Goal: Task Accomplishment & Management: Use online tool/utility

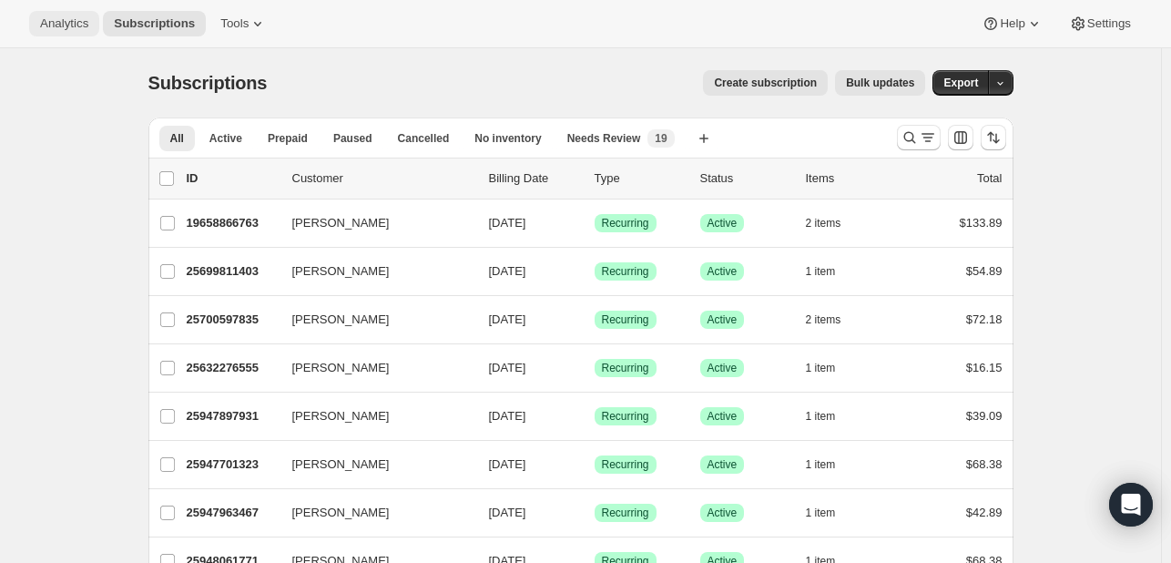
click at [58, 35] on button "Analytics" at bounding box center [64, 23] width 70 height 25
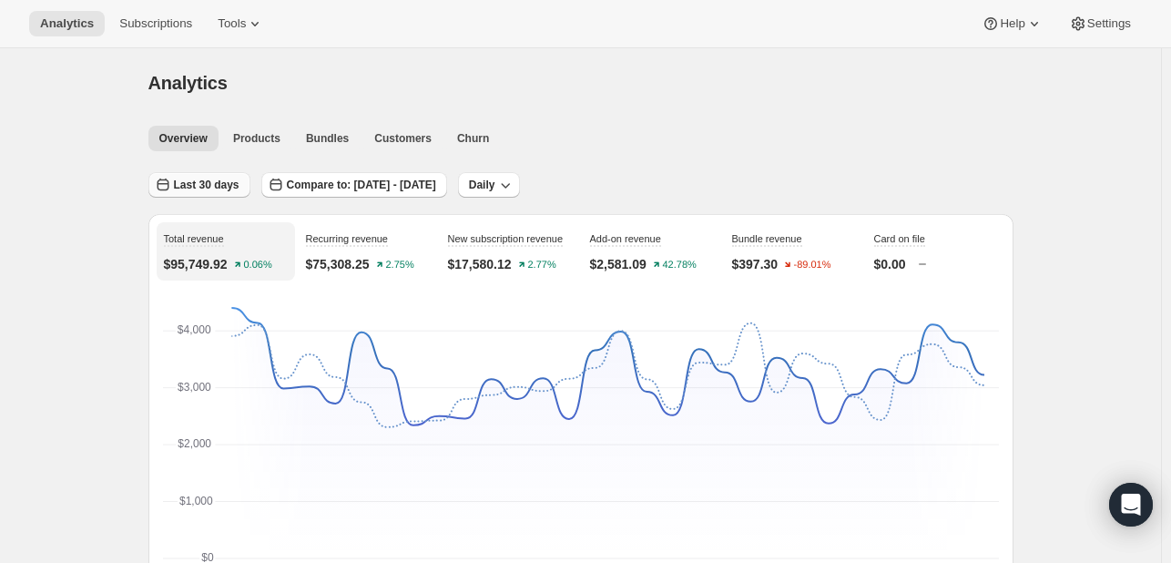
click at [204, 182] on span "Last 30 days" at bounding box center [207, 185] width 66 height 15
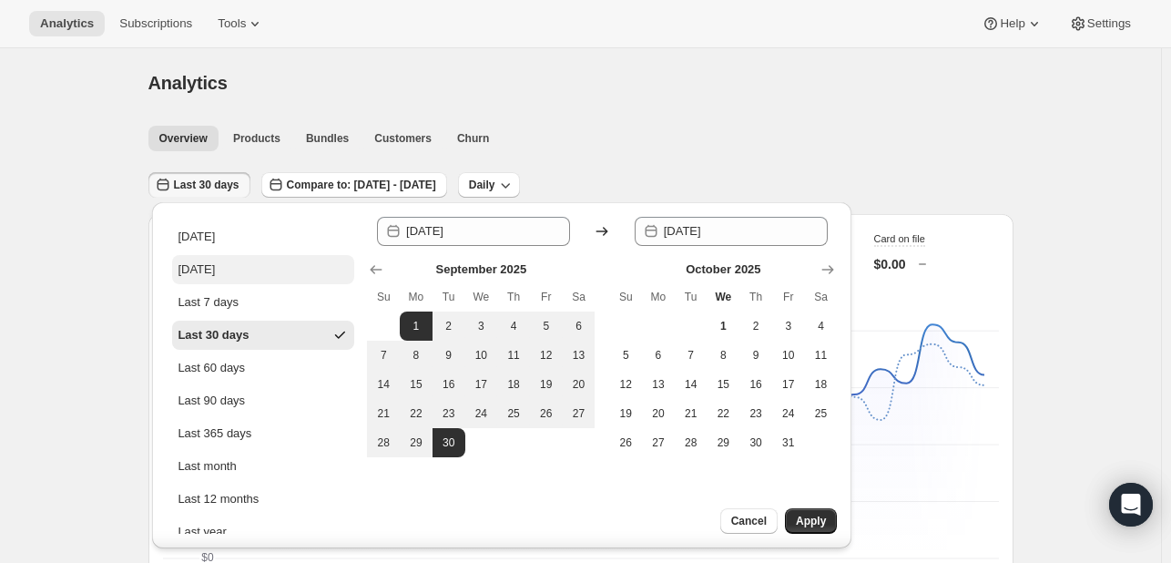
click at [215, 262] on div "Yesterday" at bounding box center [196, 269] width 37 height 18
type input "2025-09-30"
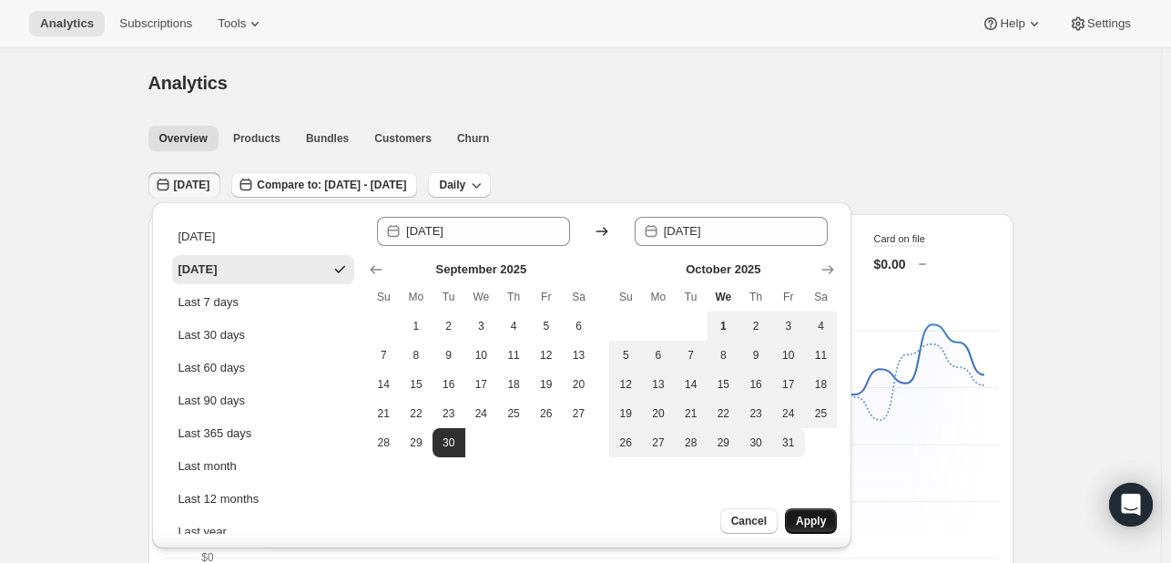
click at [809, 522] on span "Apply" at bounding box center [811, 521] width 30 height 15
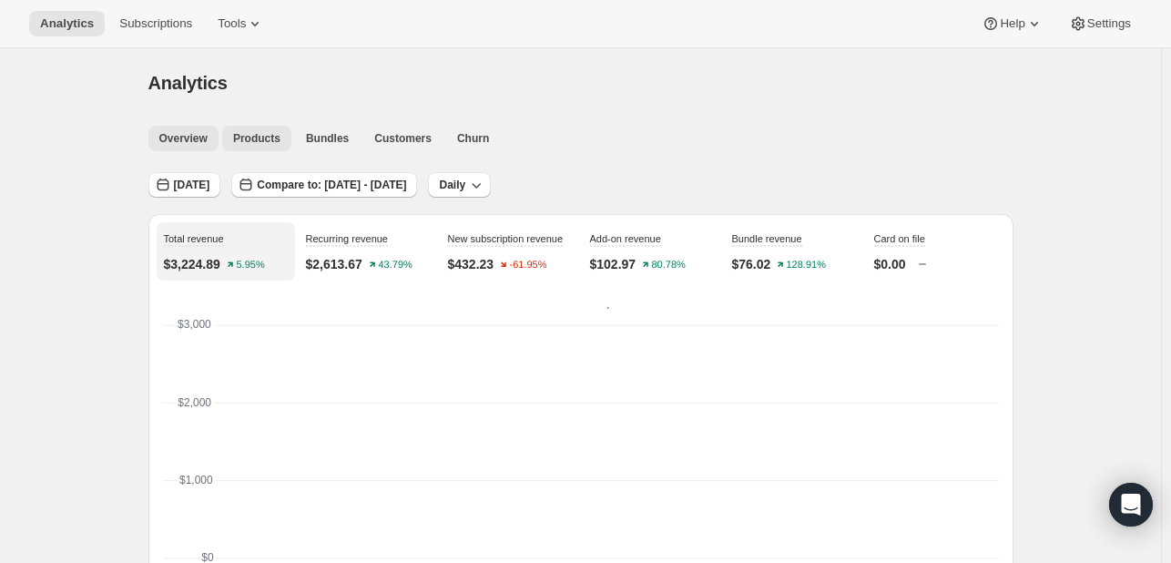
click at [266, 132] on span "Products" at bounding box center [256, 138] width 47 height 15
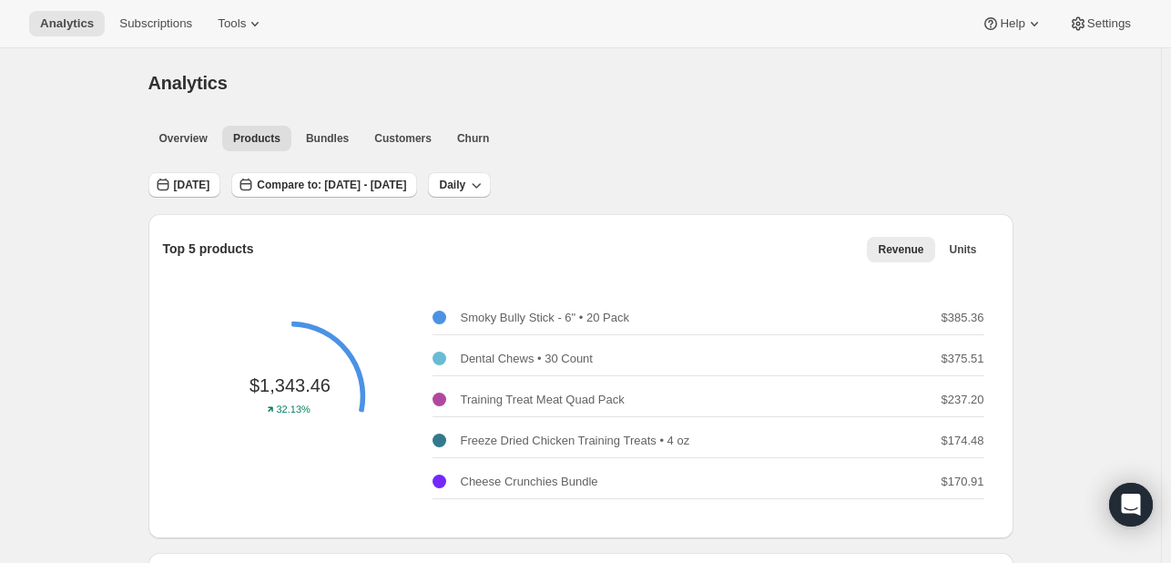
click at [476, 151] on div "Overview Products Bundles Customers Churn More views Overview Products Bundles …" at bounding box center [576, 137] width 876 height 40
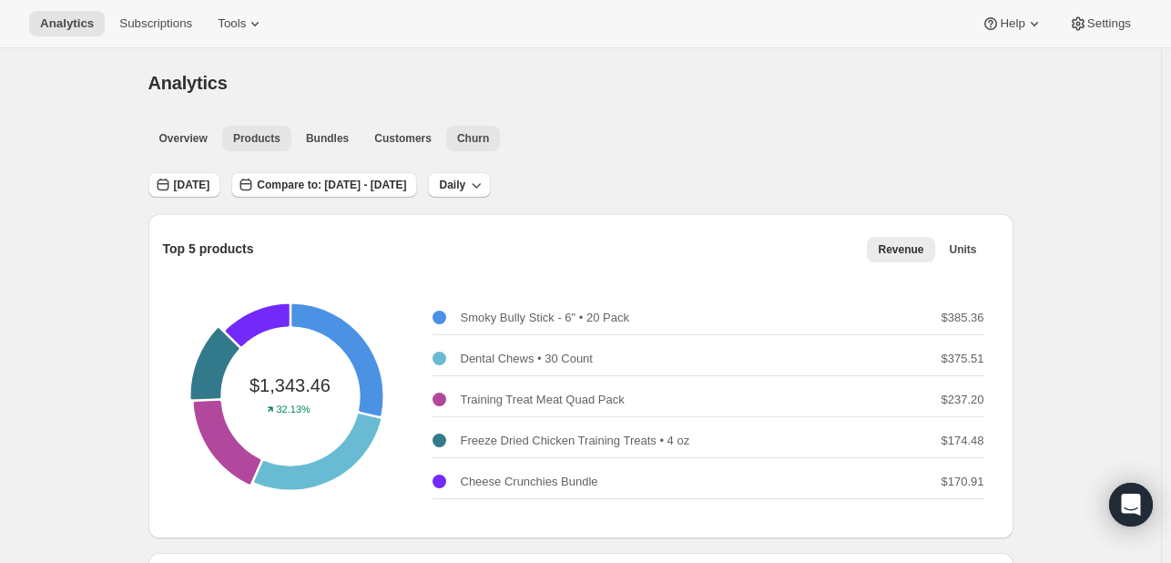
click at [464, 138] on span "Churn" at bounding box center [473, 138] width 32 height 15
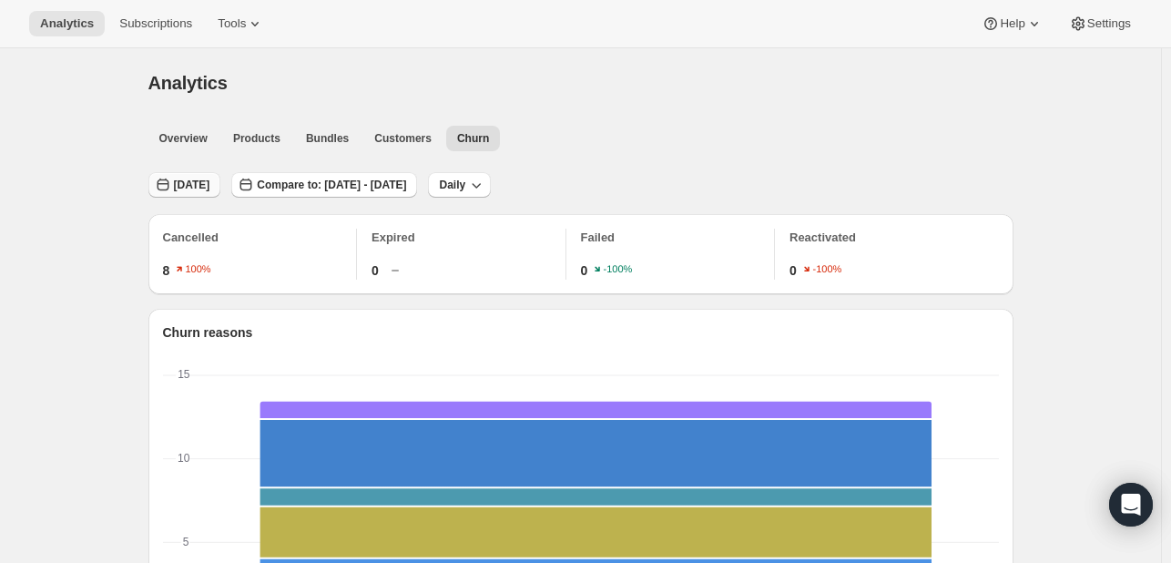
click at [210, 178] on span "Yesterday" at bounding box center [192, 185] width 36 height 15
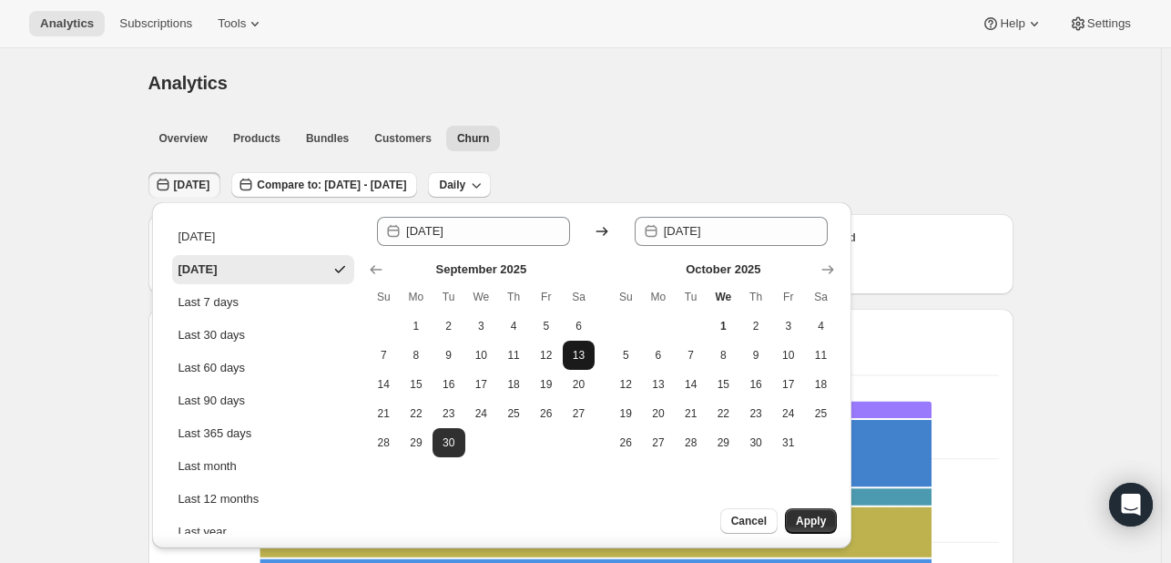
click at [582, 350] on span "13" at bounding box center [579, 355] width 18 height 15
type input "2025-09-13"
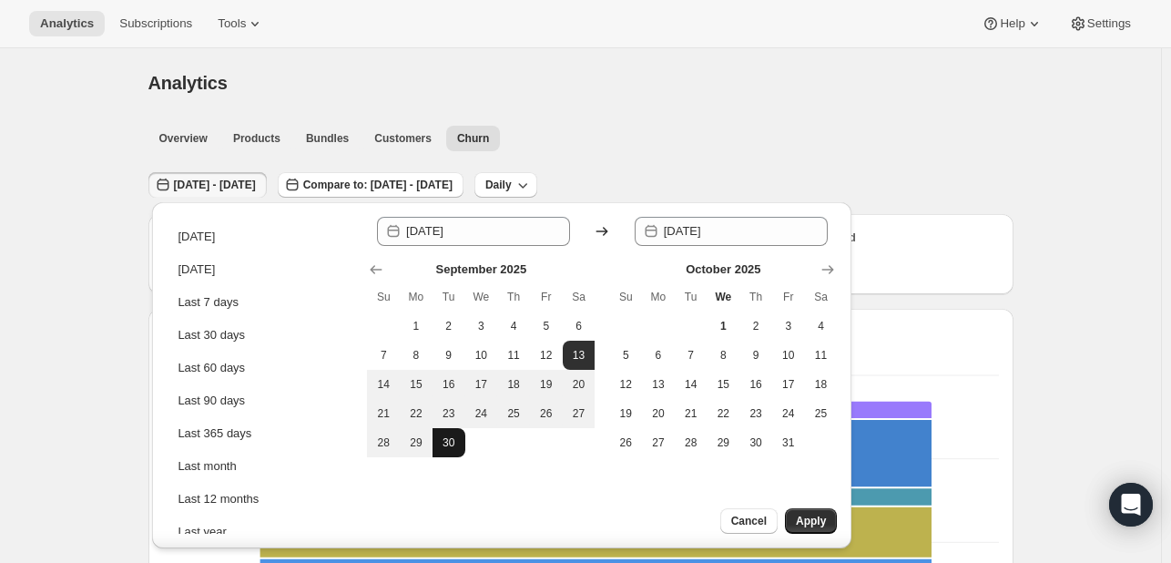
click at [454, 452] on button "30" at bounding box center [449, 442] width 33 height 29
type input "2025-09-30"
click at [803, 512] on button "Apply" at bounding box center [811, 520] width 52 height 25
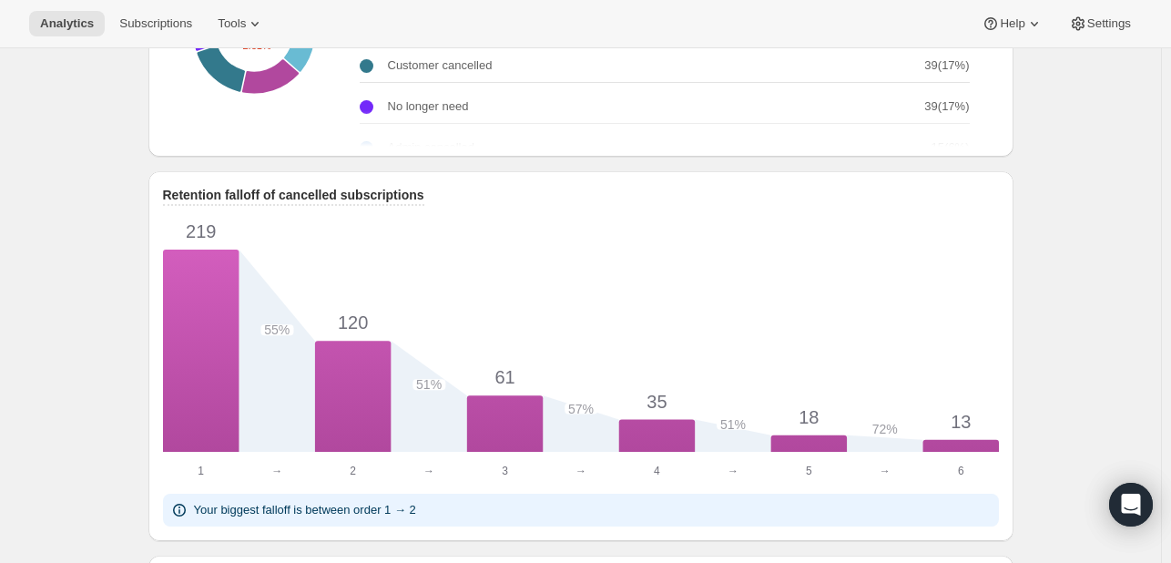
scroll to position [820, 0]
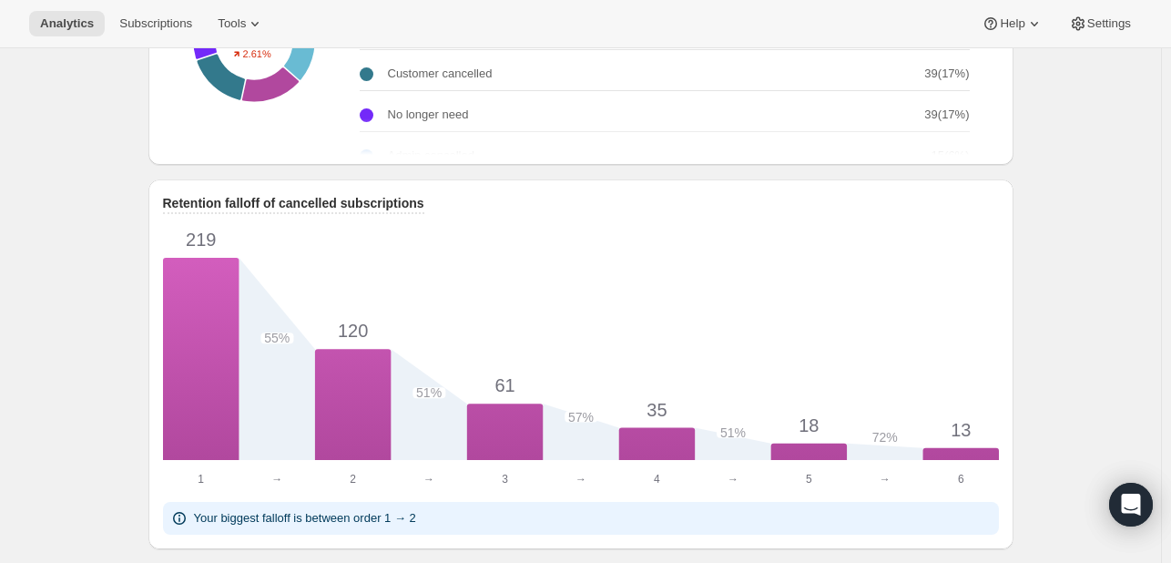
drag, startPoint x: 270, startPoint y: 351, endPoint x: 300, endPoint y: 357, distance: 30.7
click at [300, 345] on foreignobject "55%" at bounding box center [277, 336] width 76 height 18
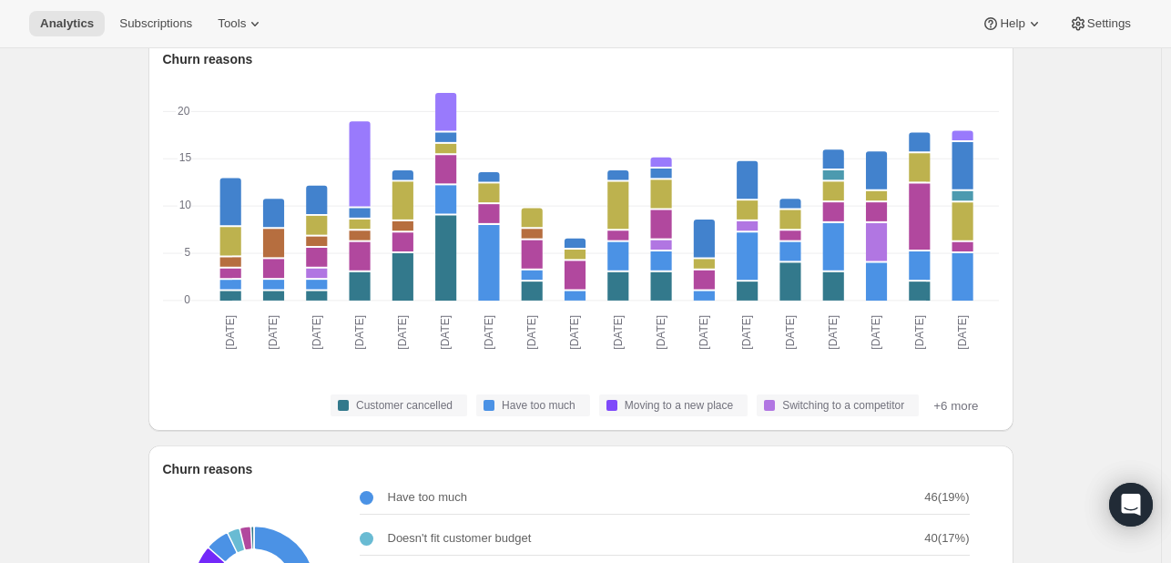
scroll to position [0, 0]
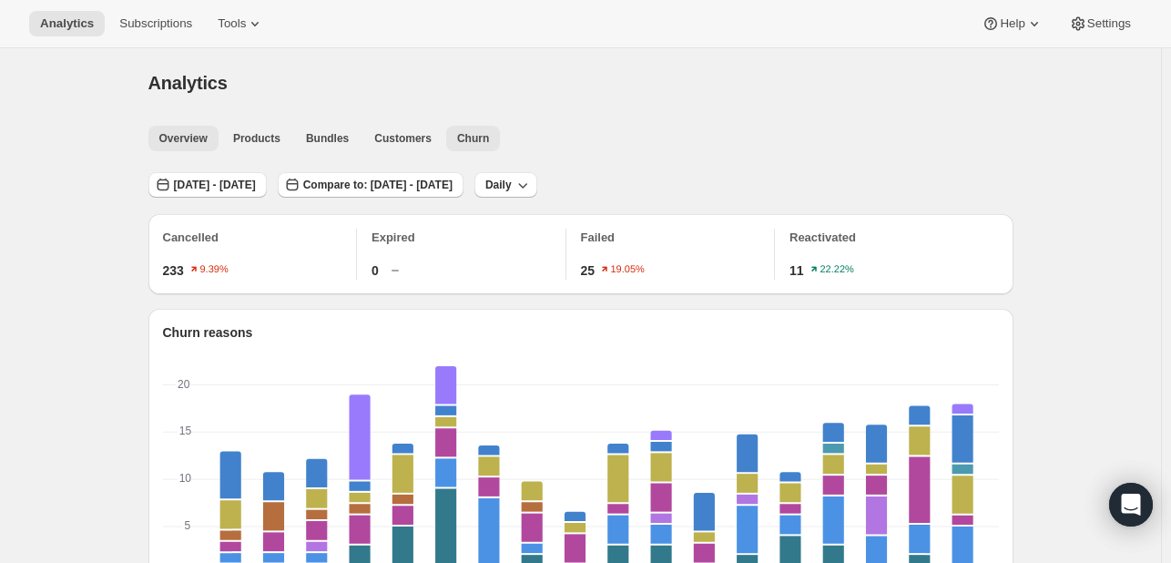
click at [185, 146] on button "Overview" at bounding box center [183, 138] width 70 height 25
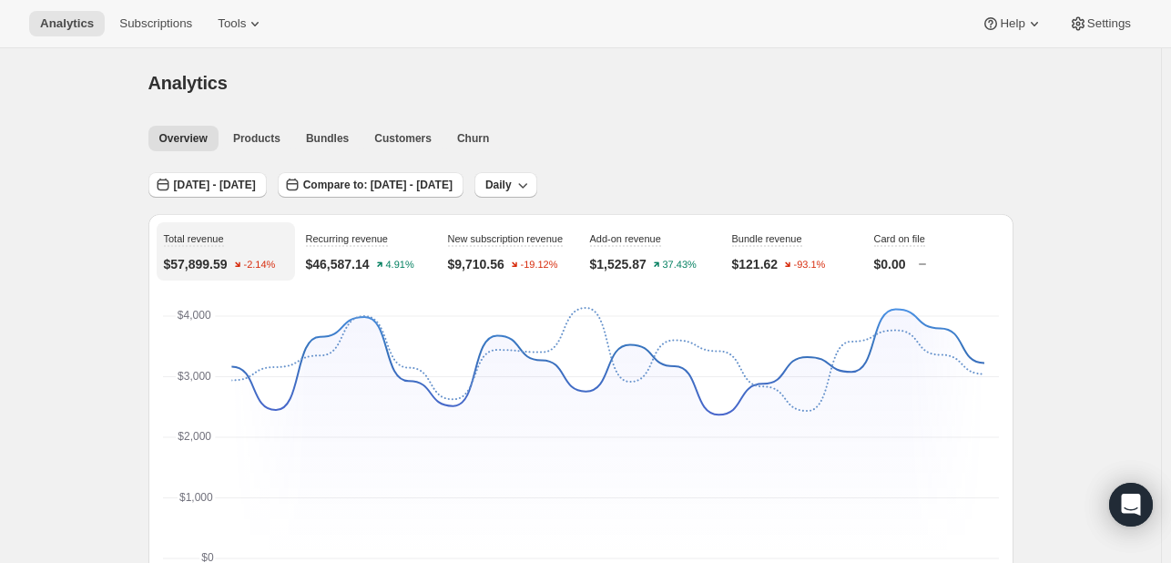
click at [246, 166] on div "Sep 13, 2025 - Sep 30, 2025 Compare to: Aug 13, 2025 - Aug 30, 2025 Daily" at bounding box center [580, 179] width 865 height 42
click at [247, 178] on span "Sep 13, 2025 - Sep 30, 2025" at bounding box center [215, 185] width 82 height 15
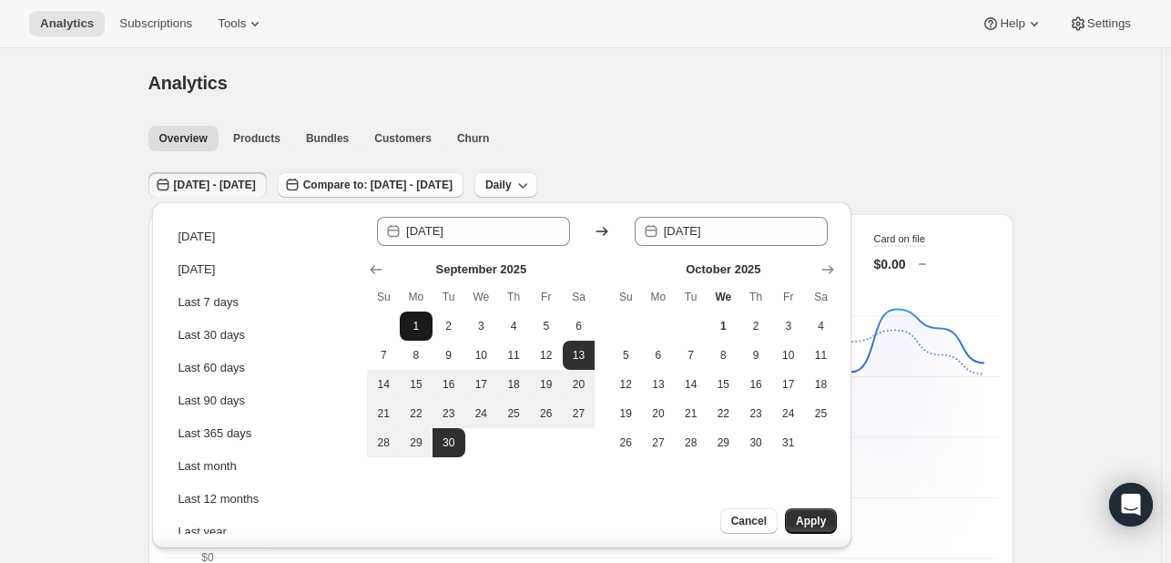
click at [413, 333] on button "1" at bounding box center [416, 325] width 33 height 29
type input "2025-09-01"
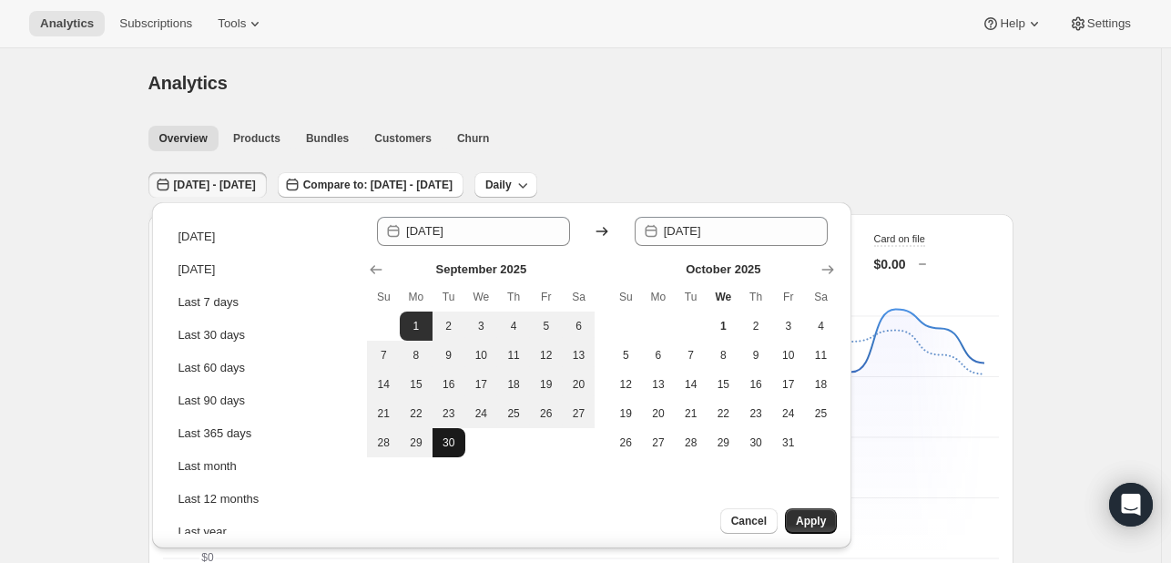
click at [440, 438] on button "30" at bounding box center [449, 442] width 33 height 29
type input "2025-09-30"
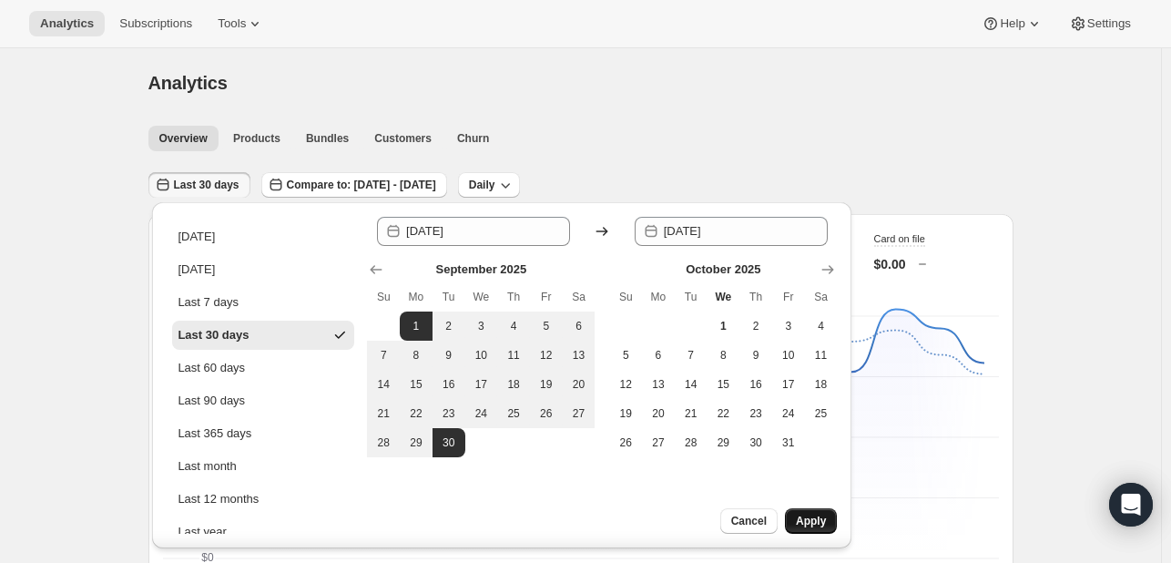
click at [823, 519] on span "Apply" at bounding box center [811, 521] width 30 height 15
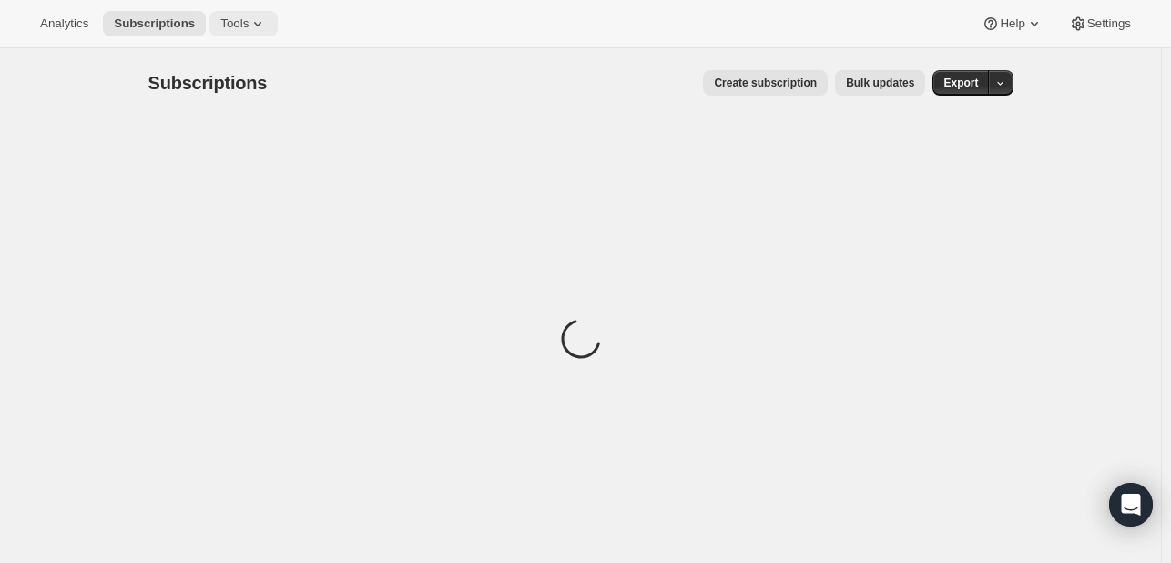
click at [249, 21] on icon at bounding box center [258, 24] width 18 height 18
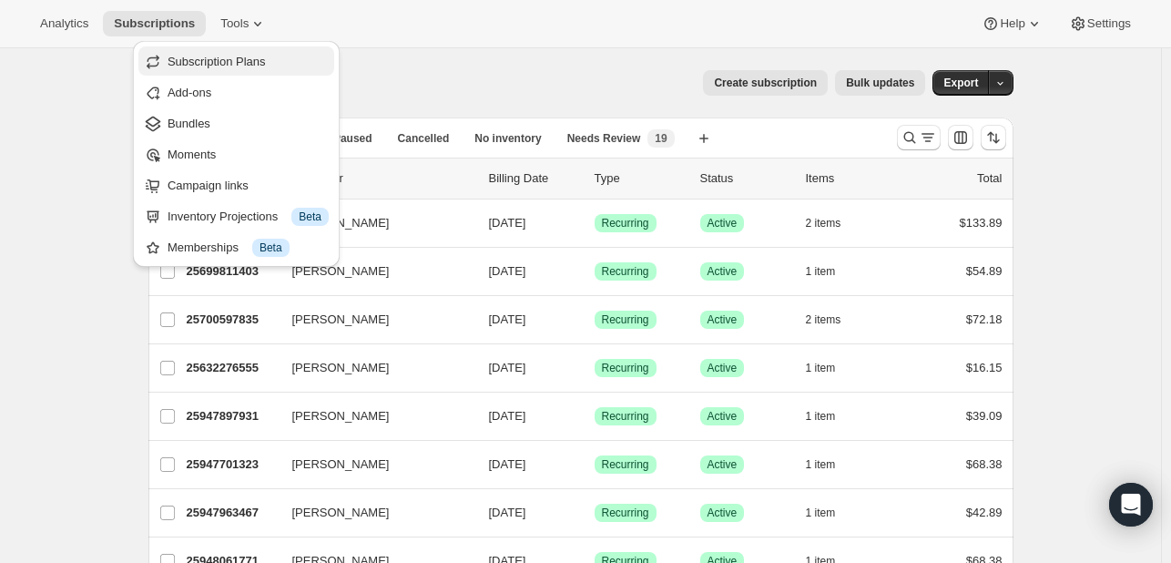
click at [248, 70] on button "Subscription Plans" at bounding box center [236, 60] width 196 height 29
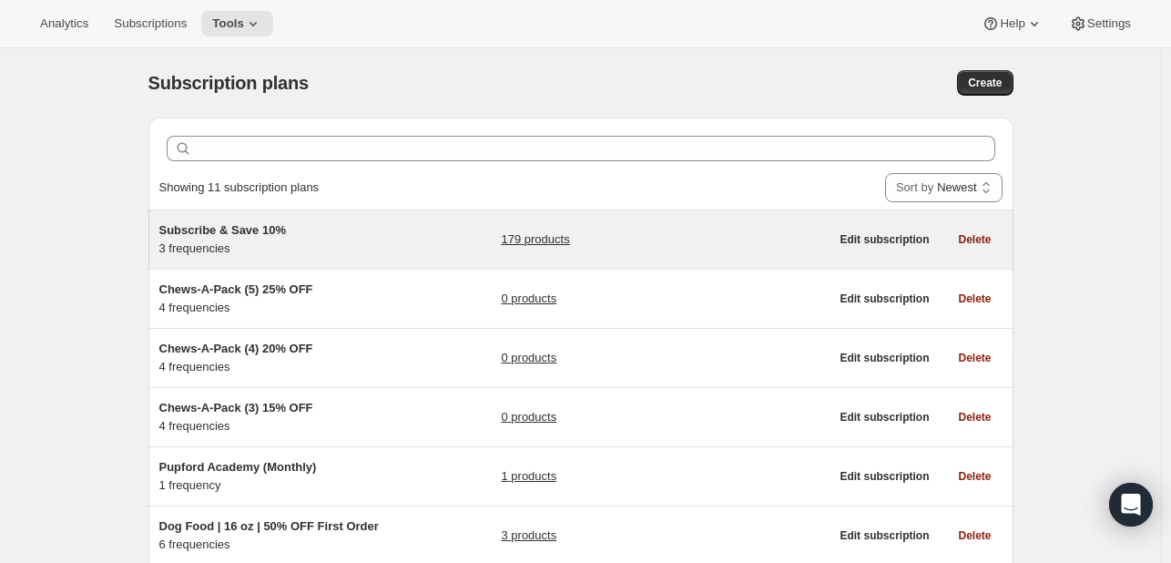
click at [424, 232] on div "Subscribe & Save 10% 3 frequencies 179 products" at bounding box center [494, 239] width 670 height 36
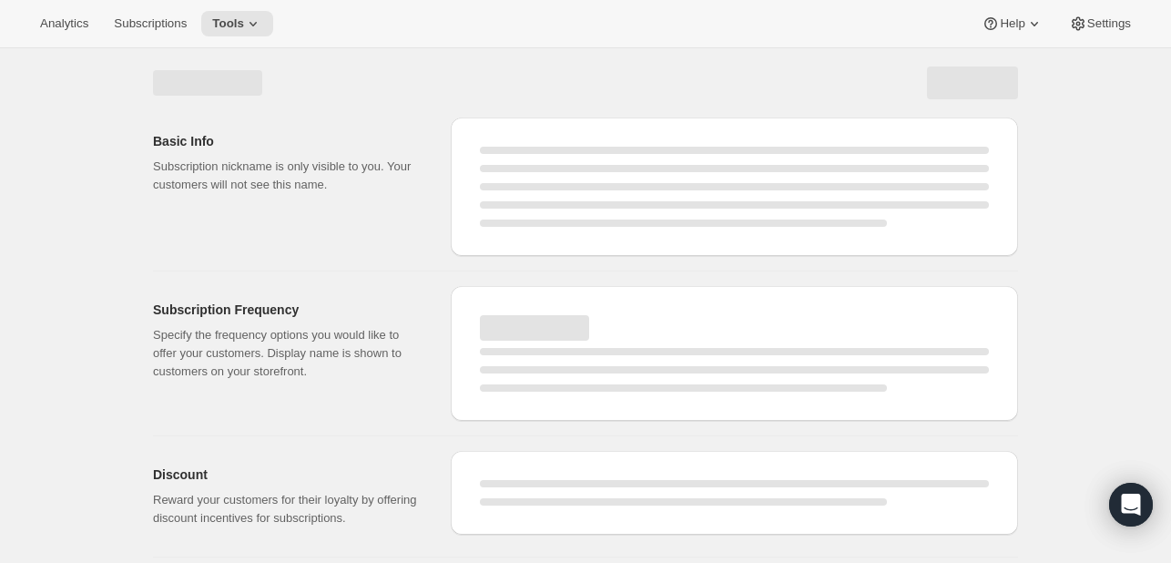
select select "WEEK"
select select "MONTH"
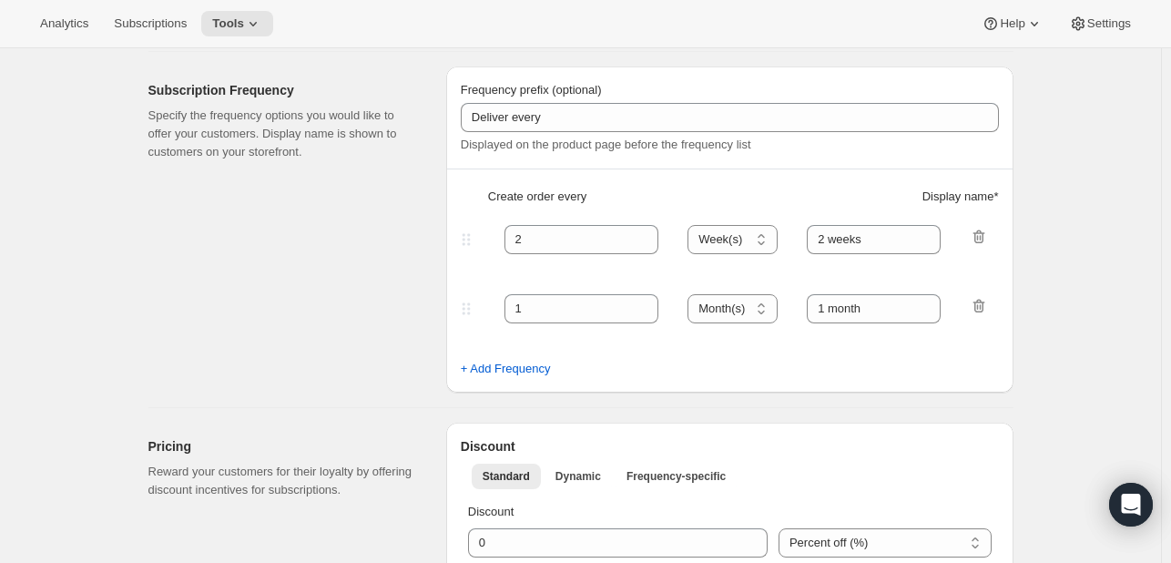
type input "Subscribe & Save 10%"
type input "Subscribe & Save"
type input "10"
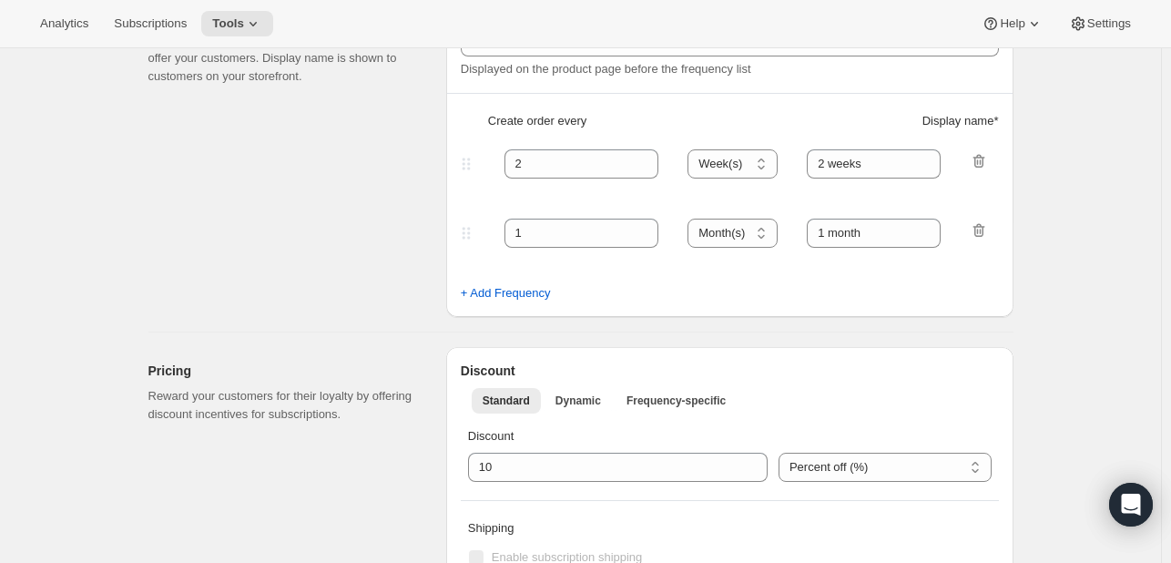
select select "MONTH"
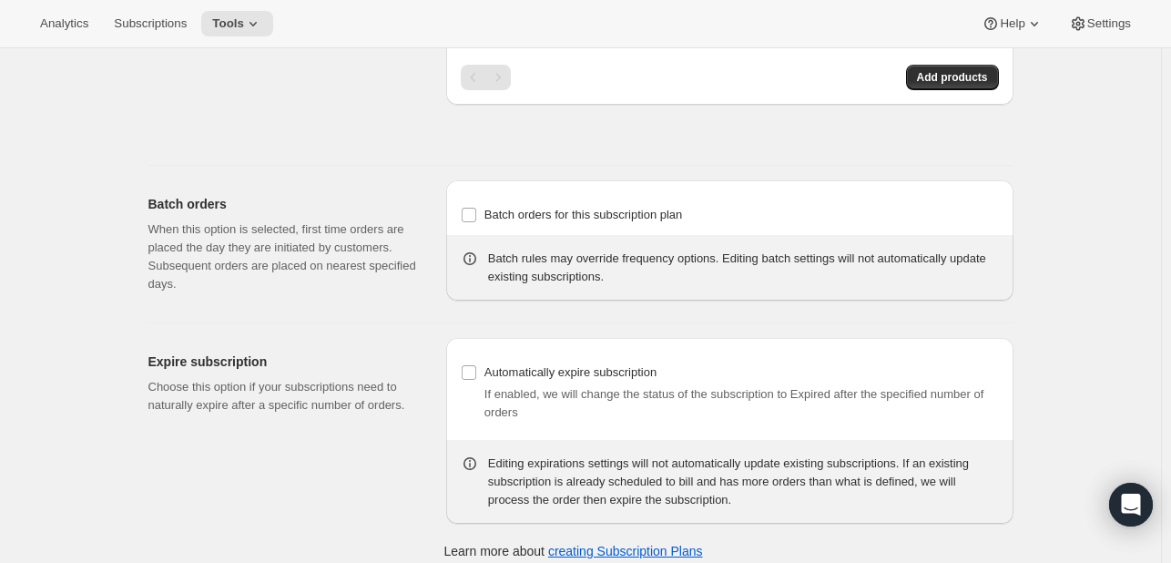
scroll to position [4404, 0]
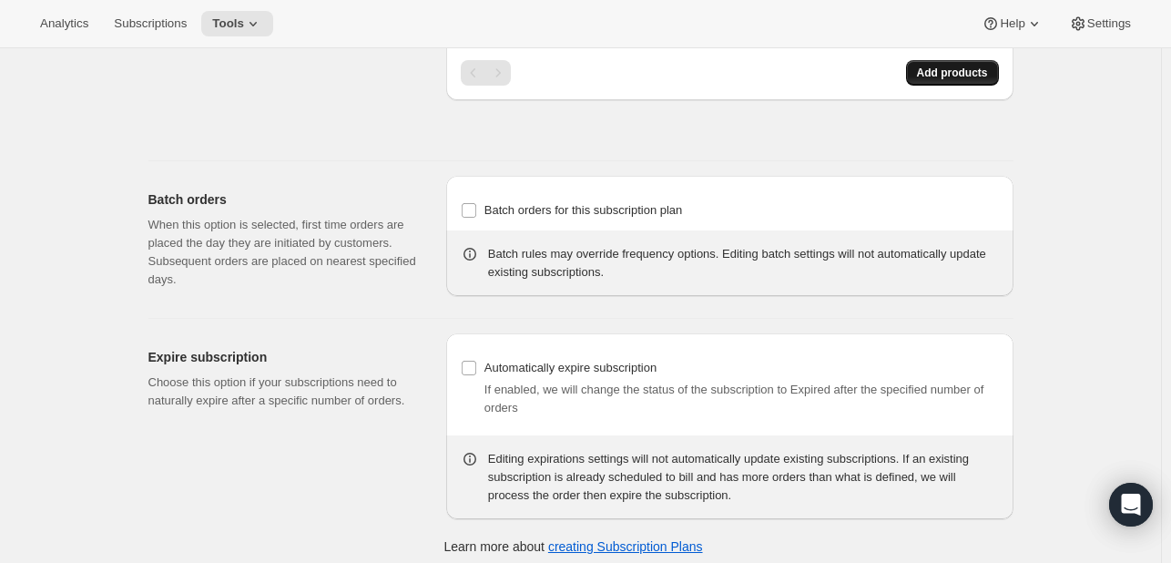
click at [954, 66] on span "Add products" at bounding box center [952, 73] width 71 height 15
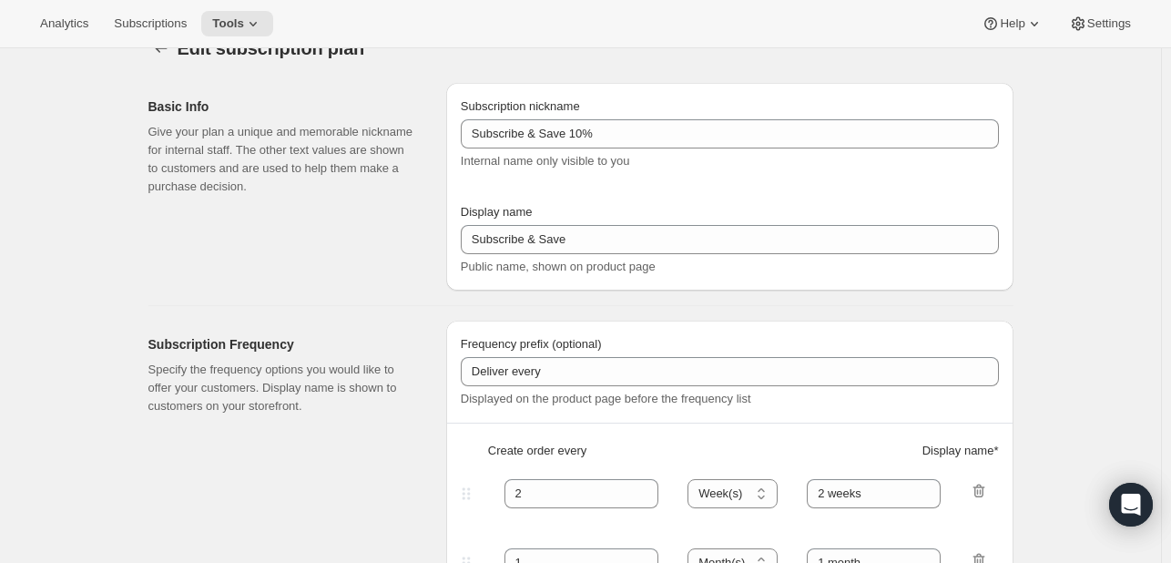
scroll to position [0, 0]
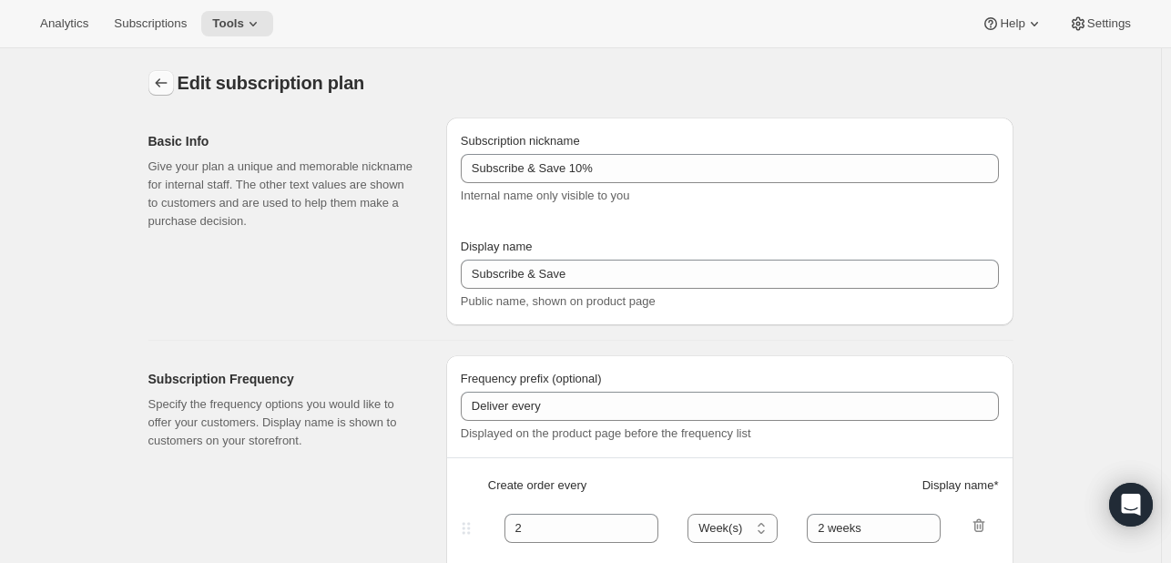
click at [155, 76] on button "Subscription plans" at bounding box center [160, 82] width 25 height 25
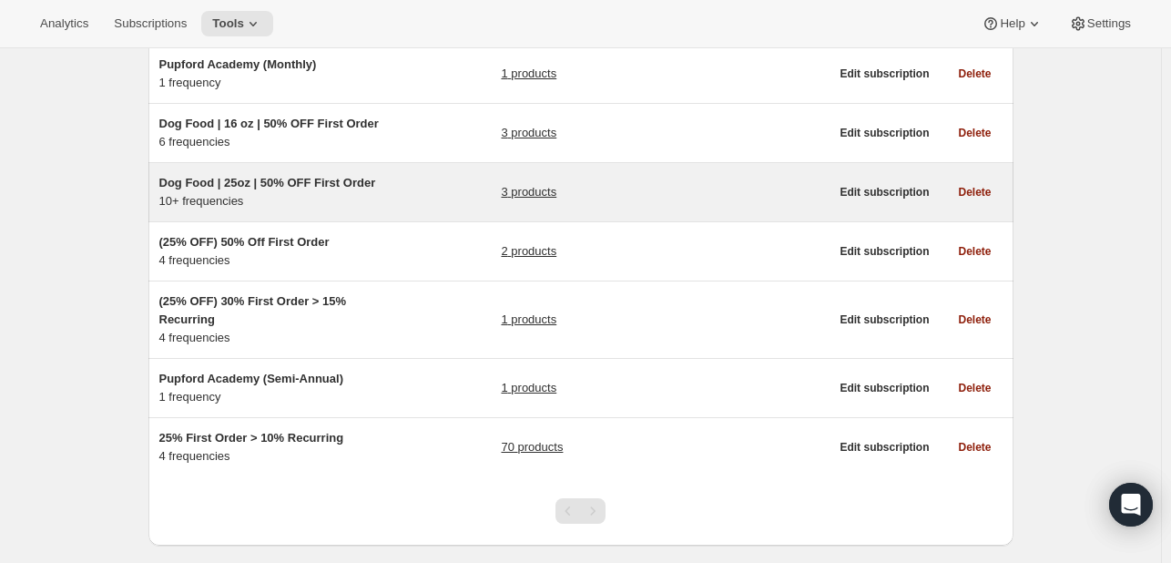
scroll to position [437, 0]
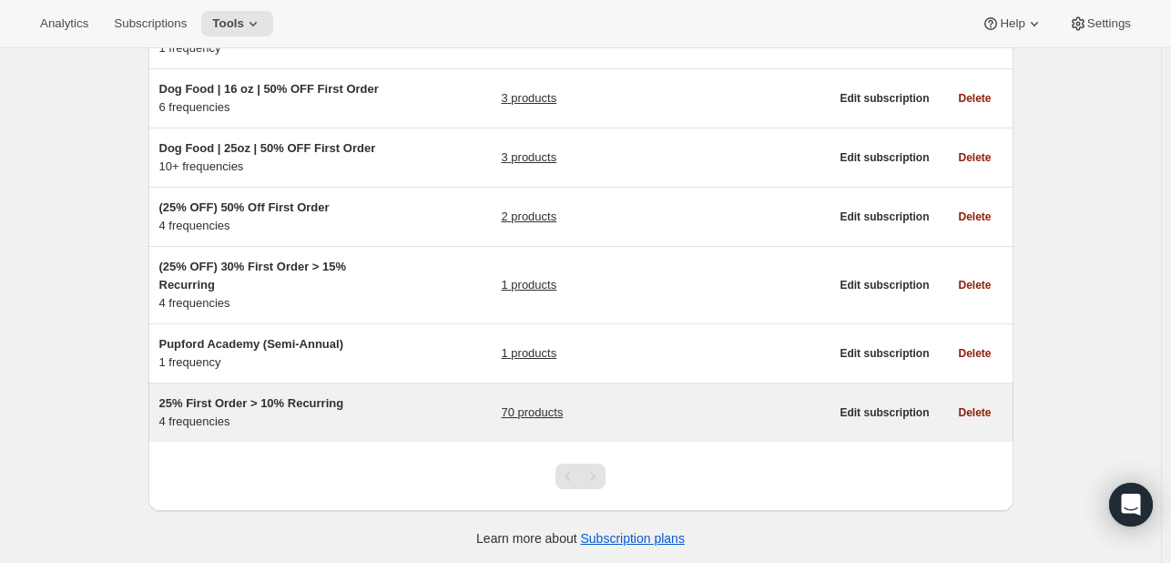
click at [402, 400] on div "25% First Order > 10% Recurring 4 frequencies 70 products" at bounding box center [494, 412] width 670 height 36
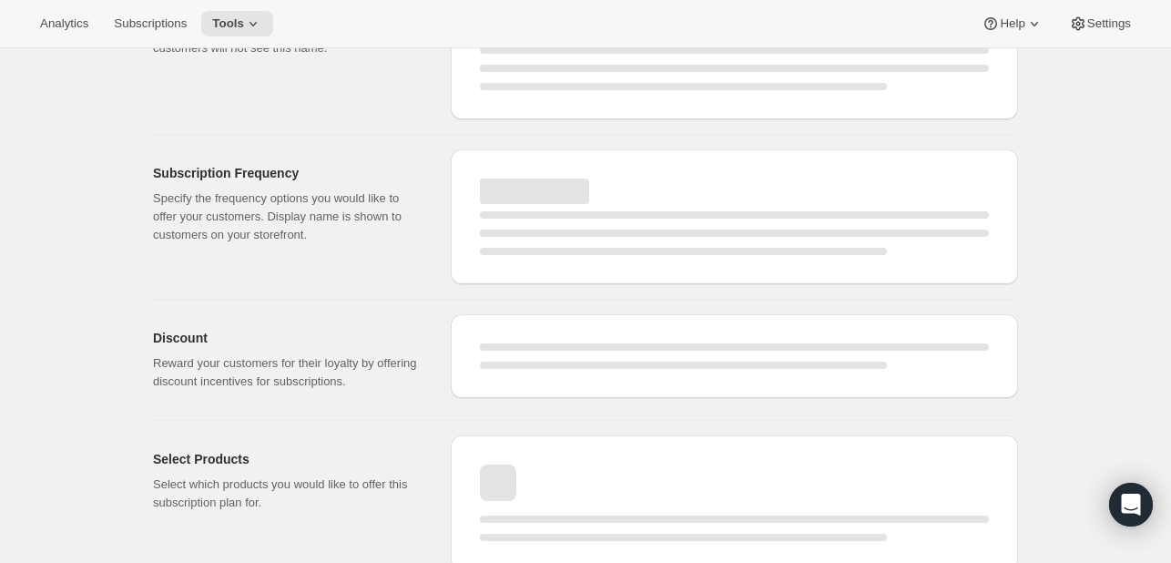
select select "WEEK"
select select "MONTH"
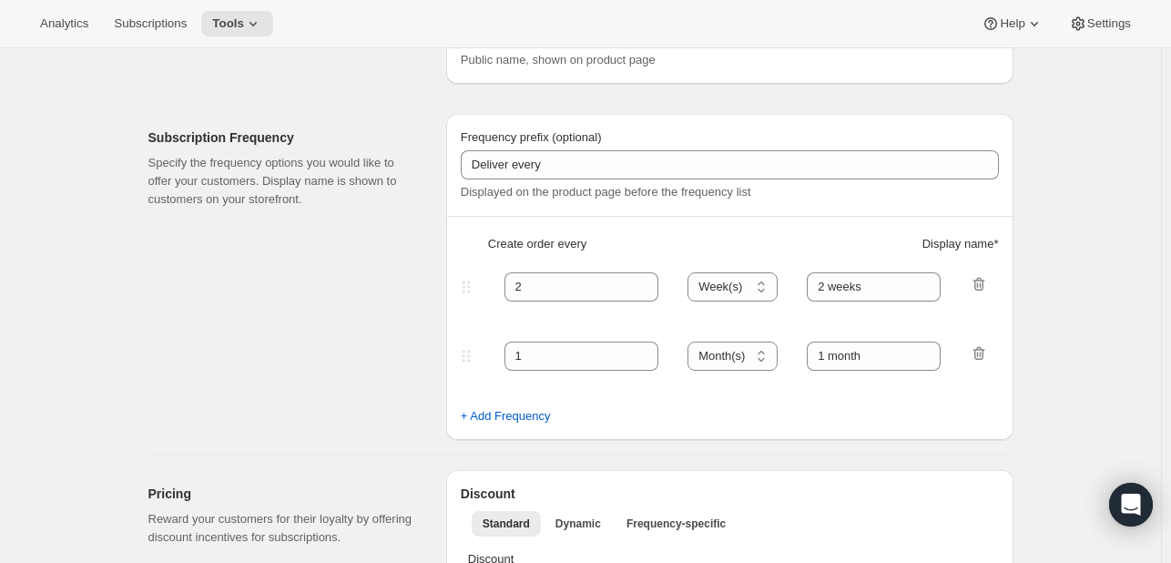
type input "25% First Order > 10% Recurring"
type input "Subscribe & Save"
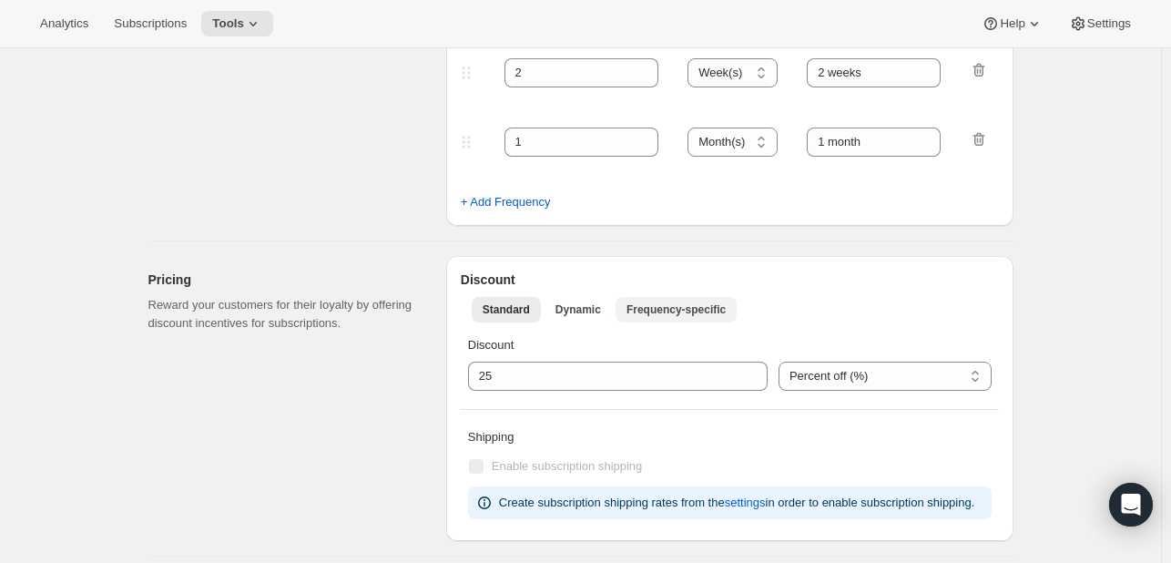
select select "WEEK"
select select "MONTH"
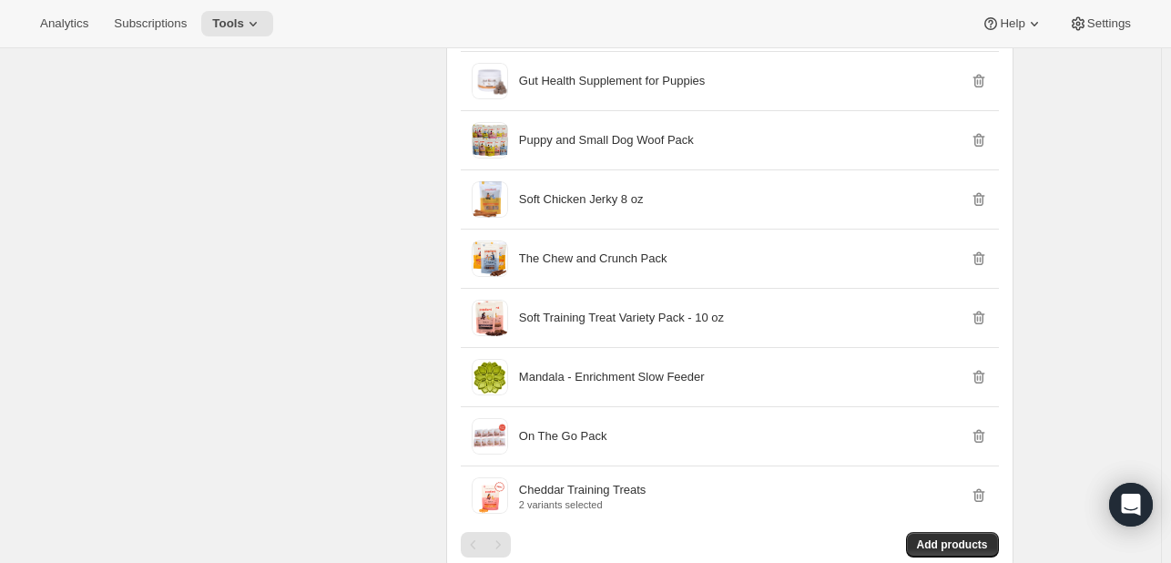
scroll to position [5159, 0]
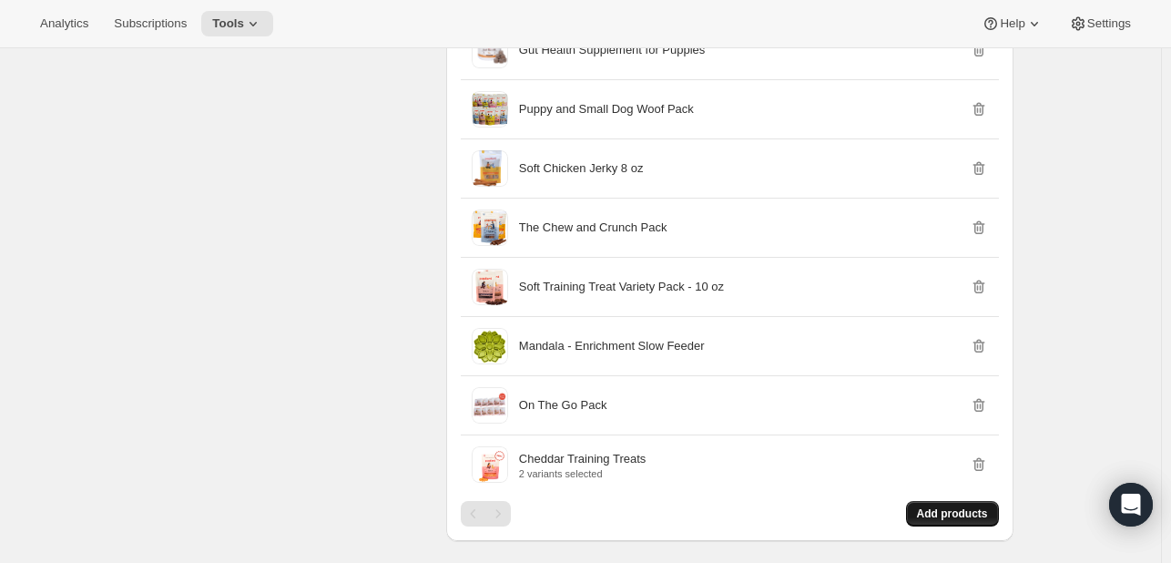
click at [980, 455] on icon "button" at bounding box center [979, 464] width 18 height 18
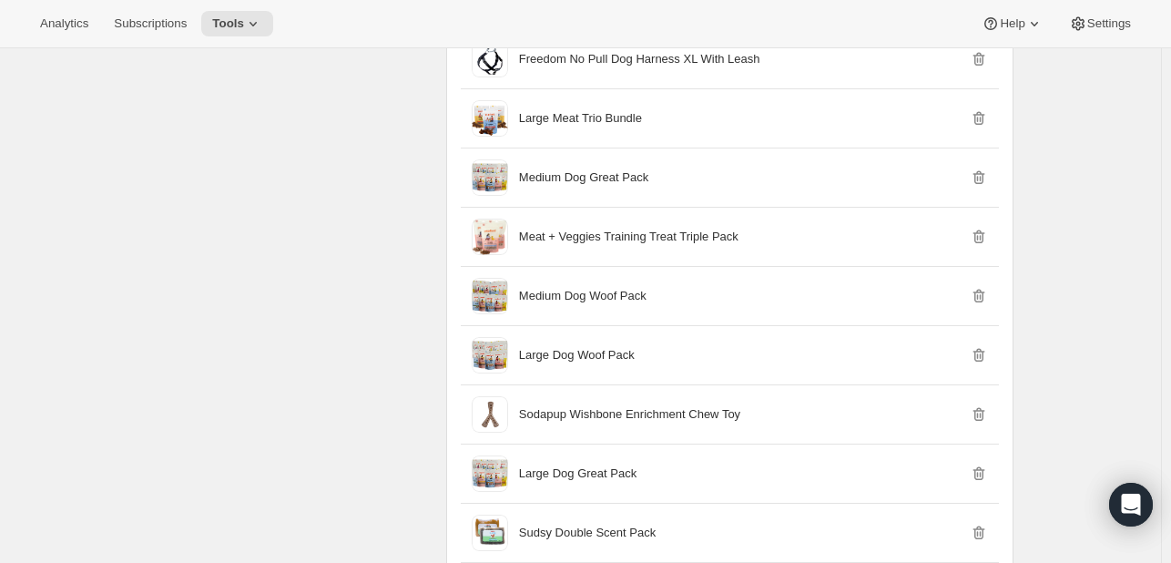
scroll to position [3247, 0]
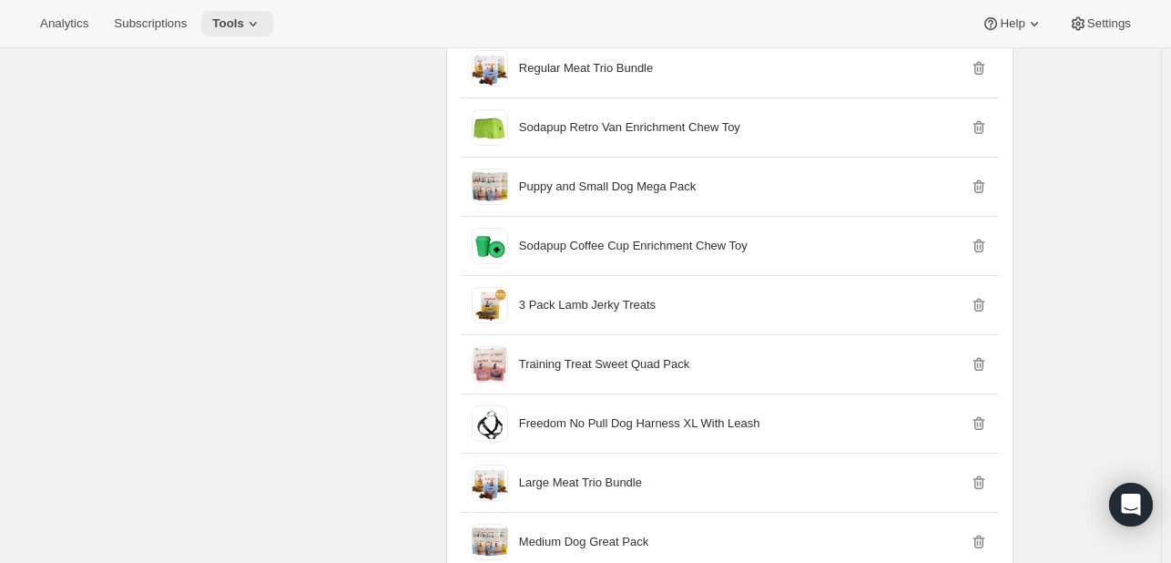
click at [246, 34] on button "Tools" at bounding box center [237, 23] width 72 height 25
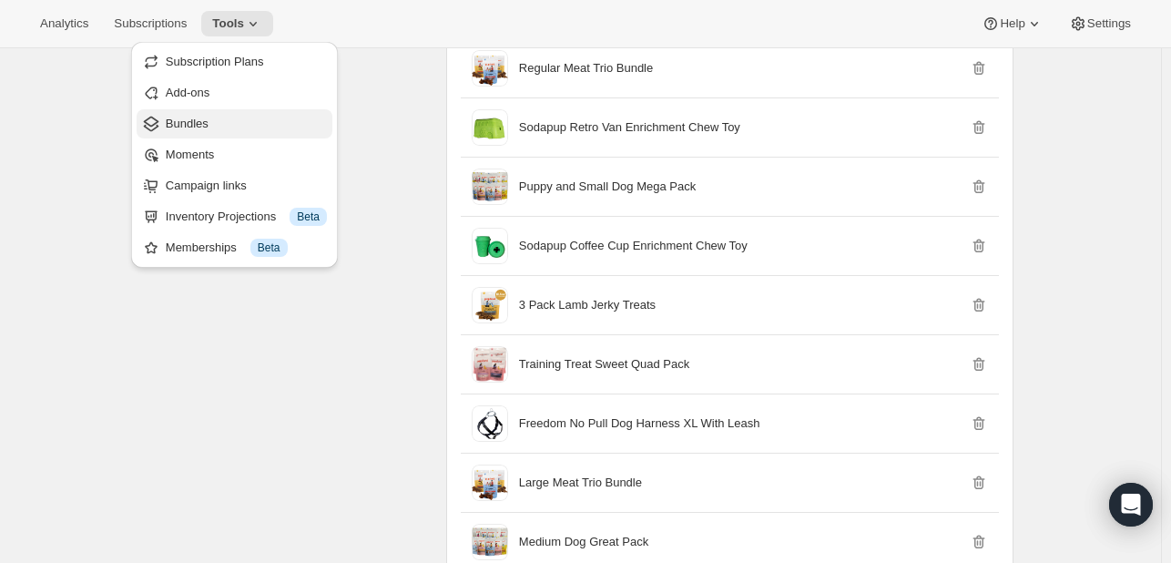
click at [228, 133] on button "Bundles" at bounding box center [235, 123] width 196 height 29
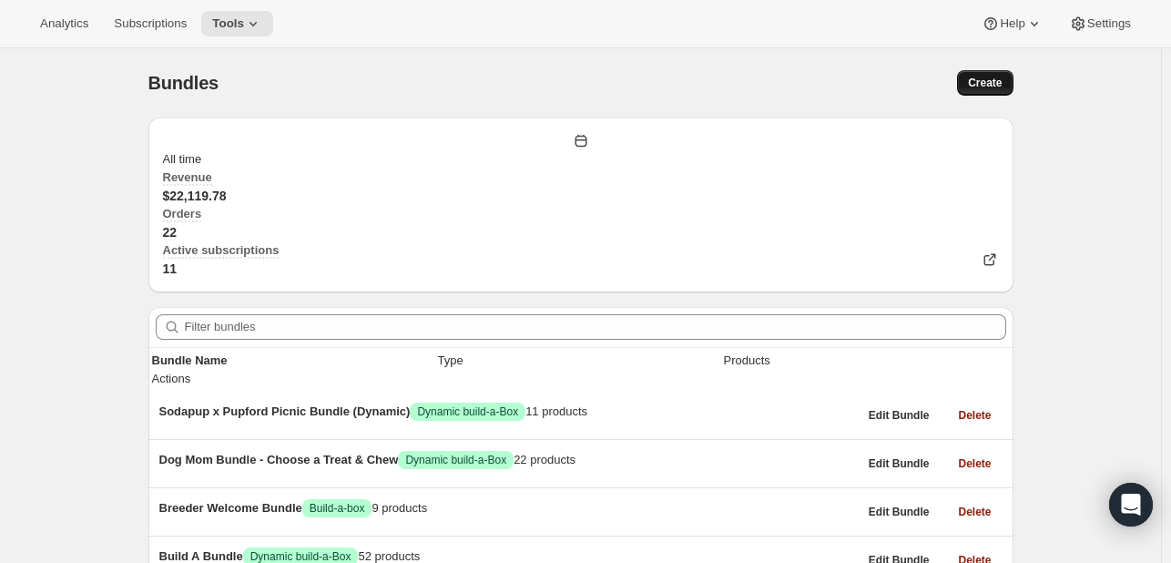
click at [1002, 81] on span "Create" at bounding box center [985, 83] width 34 height 15
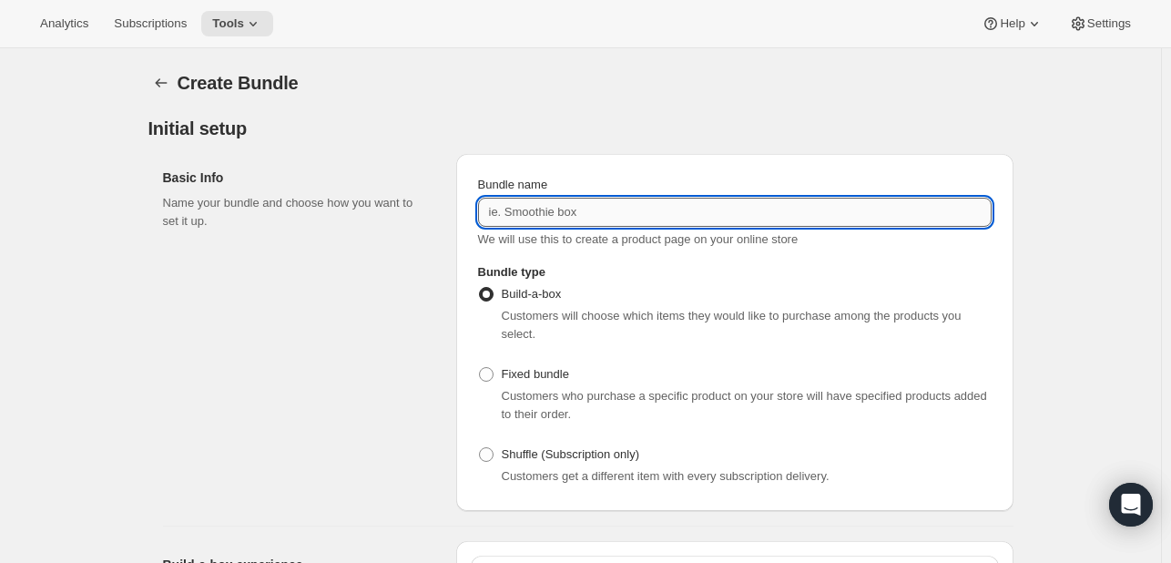
click at [512, 216] on input "Bundle name" at bounding box center [735, 212] width 514 height 29
click at [505, 374] on span "Fixed bundle" at bounding box center [535, 374] width 67 height 14
click at [480, 368] on input "Fixed bundle" at bounding box center [479, 367] width 1 height 1
radio input "true"
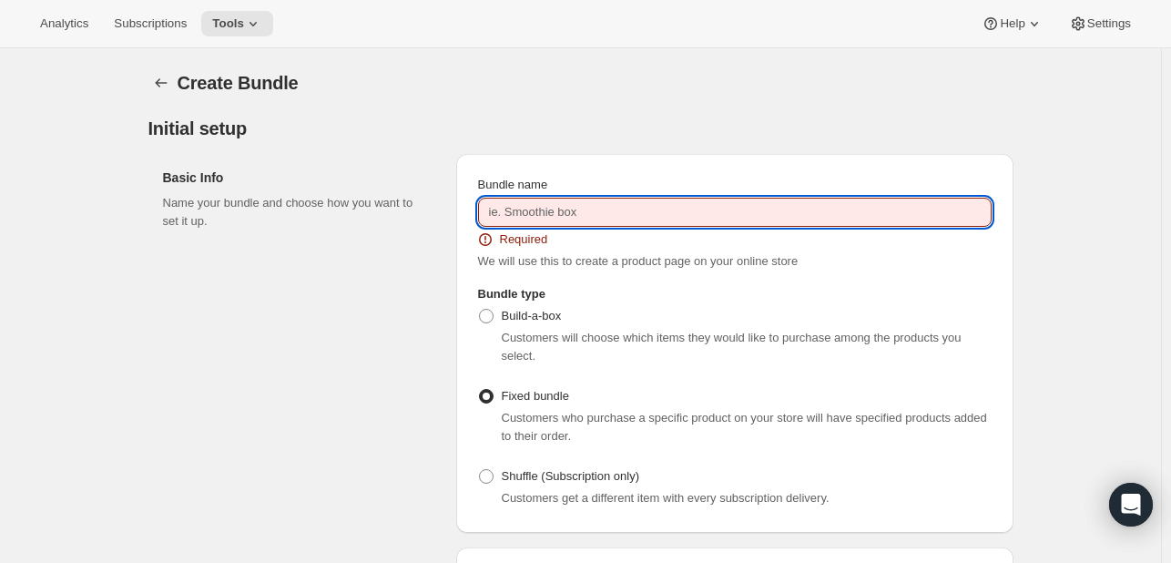
click at [557, 227] on input "Bundle name" at bounding box center [735, 212] width 514 height 29
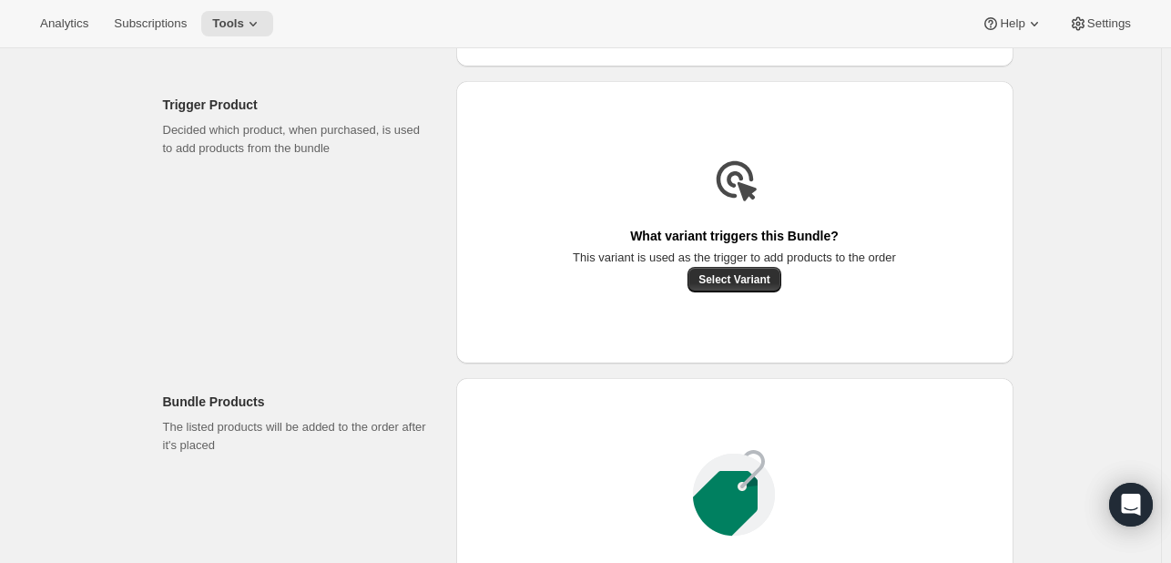
scroll to position [455, 0]
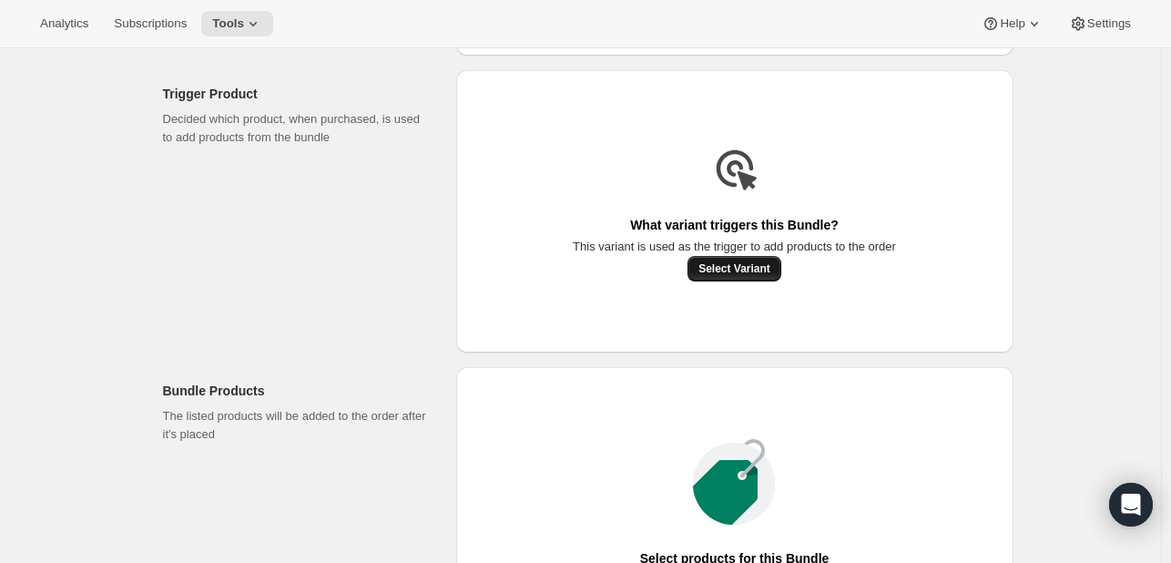
type input "FDC 10 oz"
click at [734, 276] on span "Select Variant" at bounding box center [735, 268] width 72 height 15
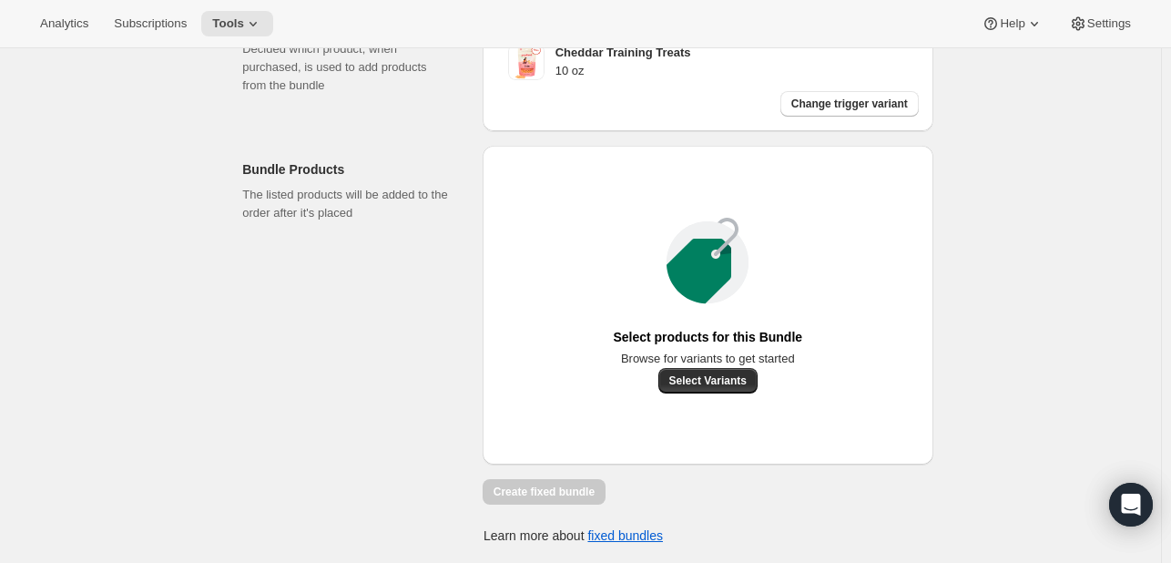
scroll to position [495, 0]
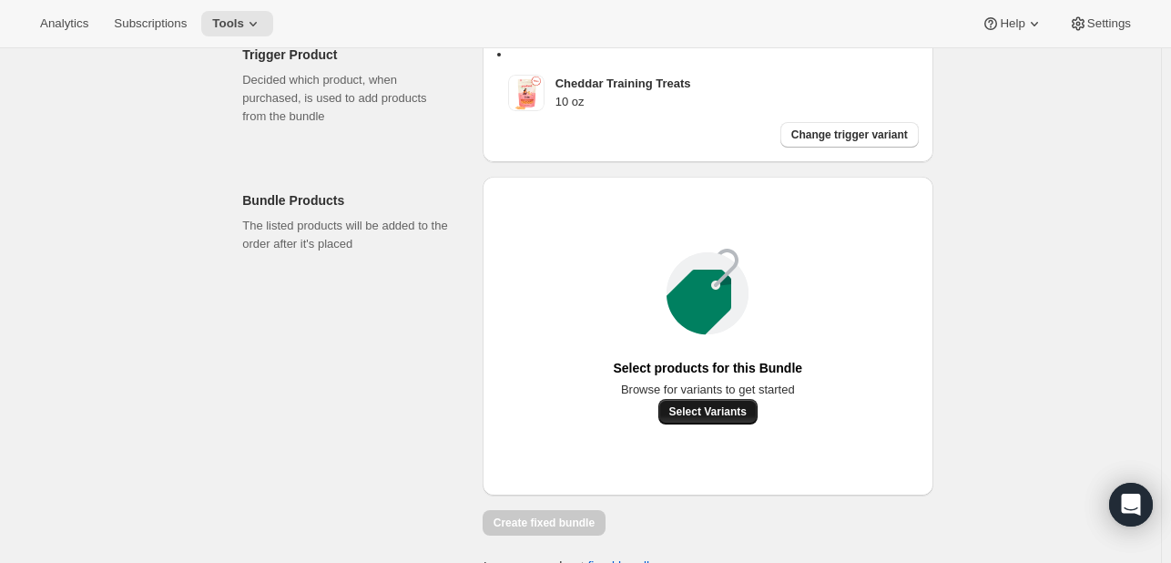
click at [736, 424] on button "Select Variants" at bounding box center [707, 411] width 99 height 25
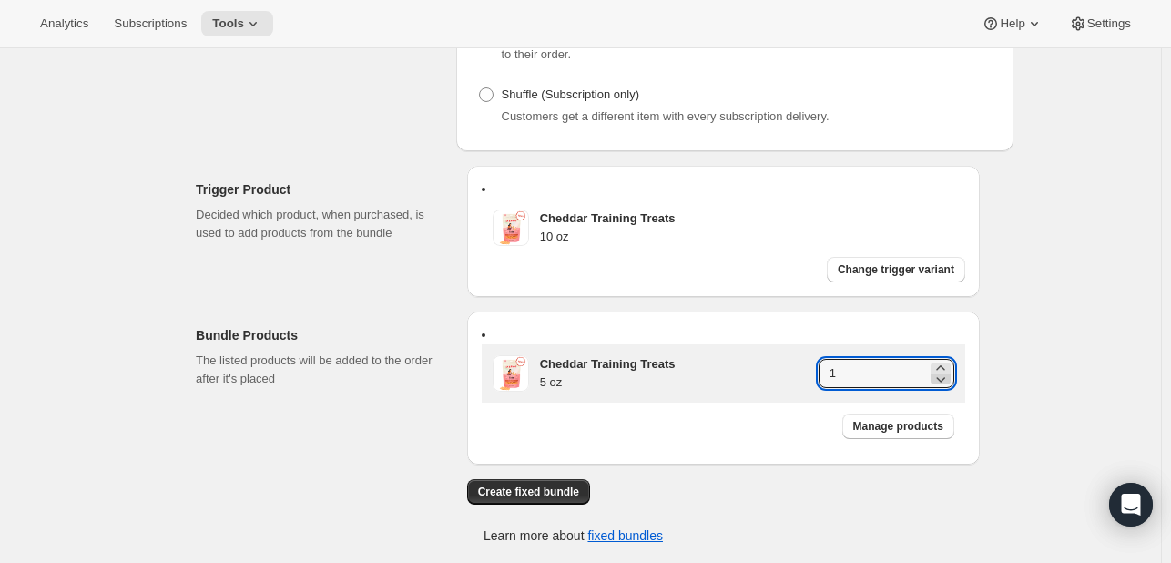
drag, startPoint x: 984, startPoint y: 292, endPoint x: 974, endPoint y: 323, distance: 32.3
click at [951, 362] on div at bounding box center [941, 373] width 20 height 22
click at [944, 365] on icon at bounding box center [940, 367] width 8 height 5
type input "2"
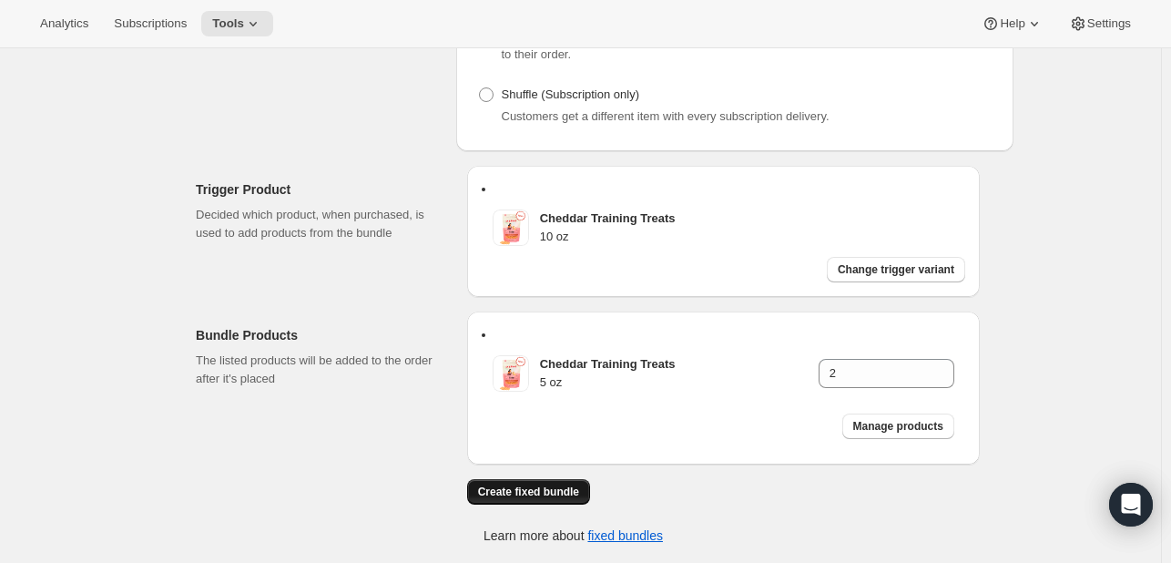
click at [579, 484] on span "Create fixed bundle" at bounding box center [528, 491] width 101 height 15
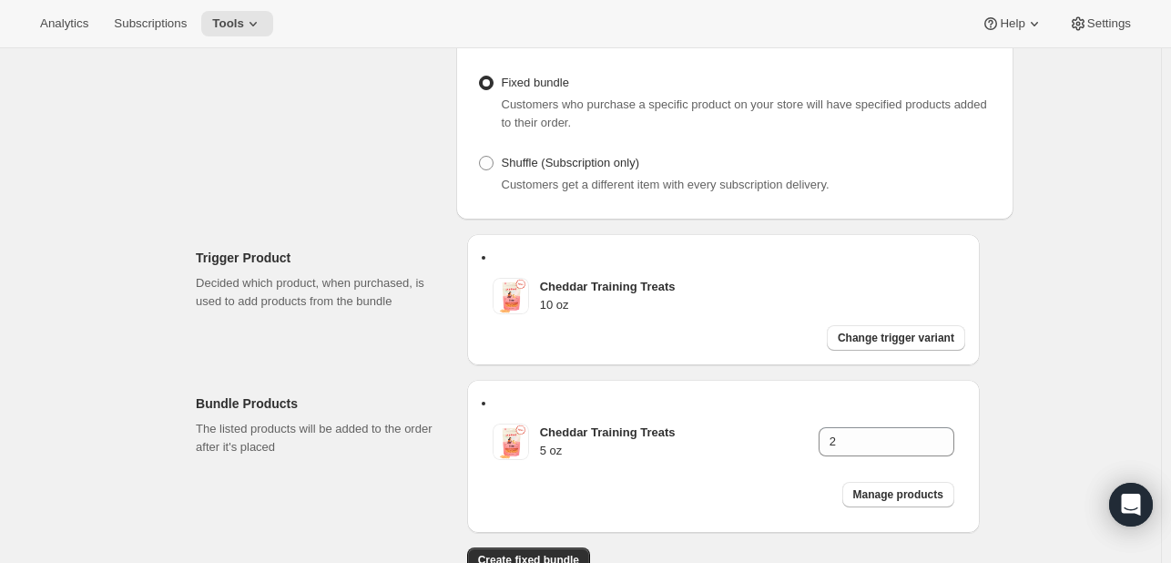
scroll to position [280, 0]
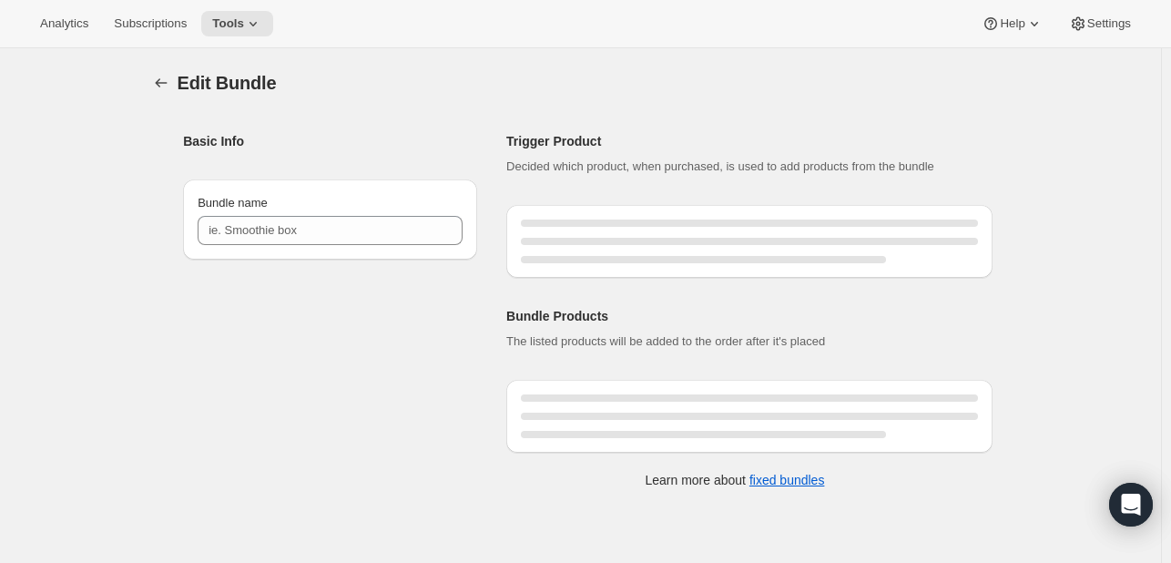
type input "FDC 10 oz"
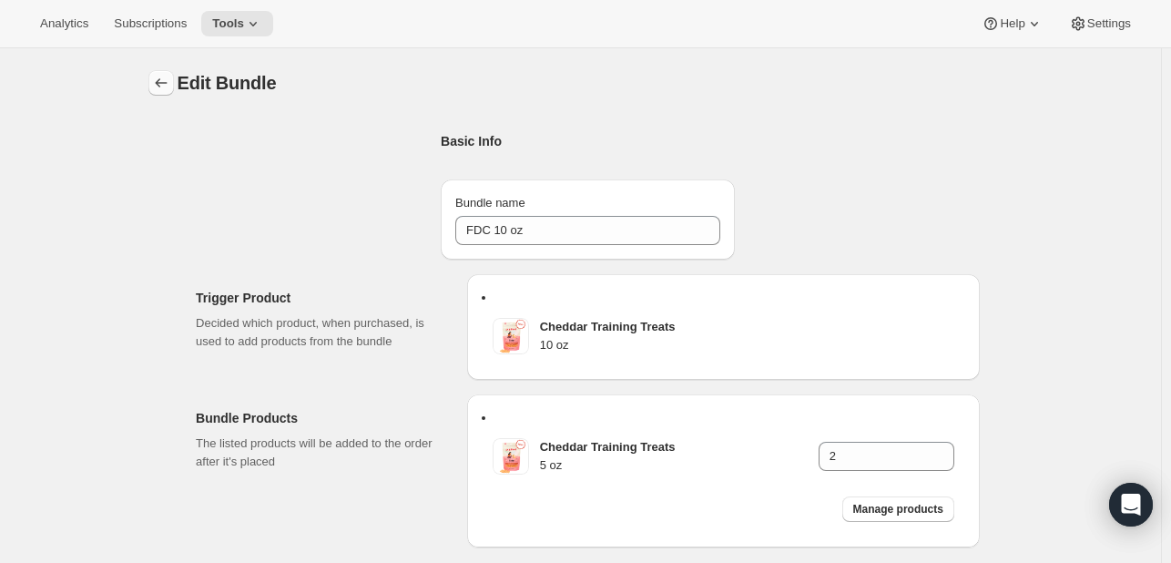
click at [167, 83] on icon "Bundles" at bounding box center [161, 82] width 12 height 9
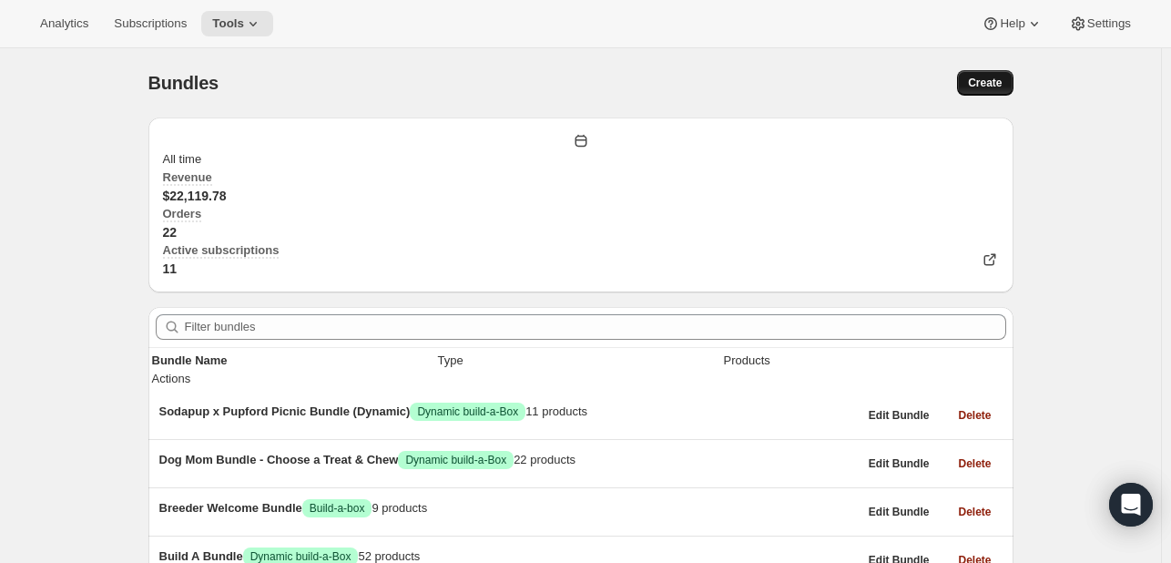
click at [1008, 80] on button "Create" at bounding box center [985, 82] width 56 height 25
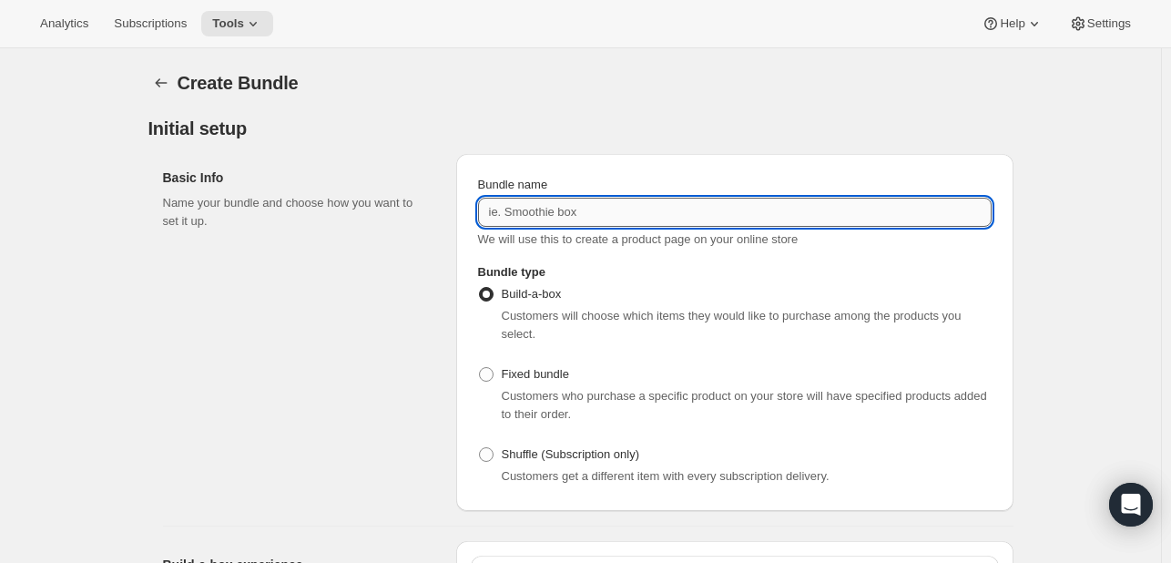
click at [681, 227] on input "Bundle name" at bounding box center [735, 212] width 514 height 29
type input "FDC 20 oz"
click at [515, 367] on span "Fixed bundle" at bounding box center [535, 374] width 67 height 14
click at [480, 367] on input "Fixed bundle" at bounding box center [479, 367] width 1 height 1
radio input "true"
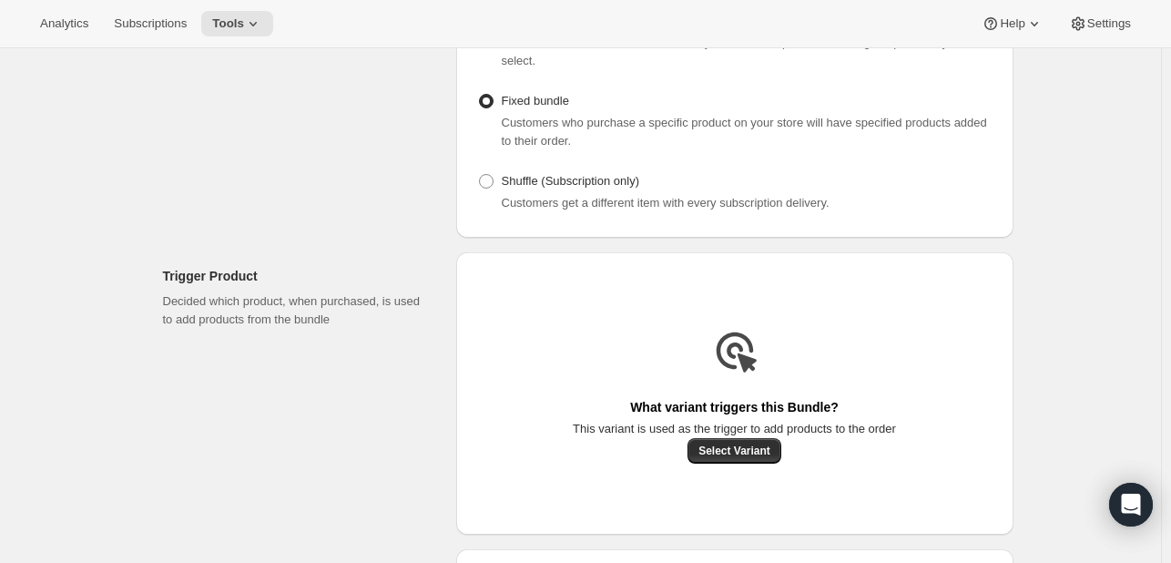
scroll to position [364, 0]
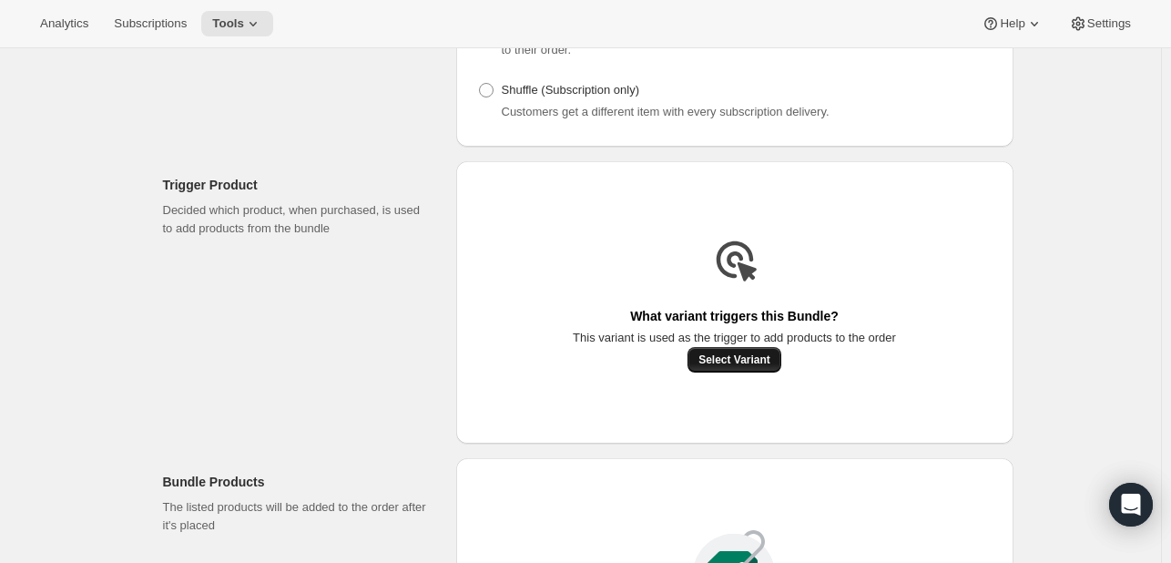
click at [719, 367] on span "Select Variant" at bounding box center [735, 359] width 72 height 15
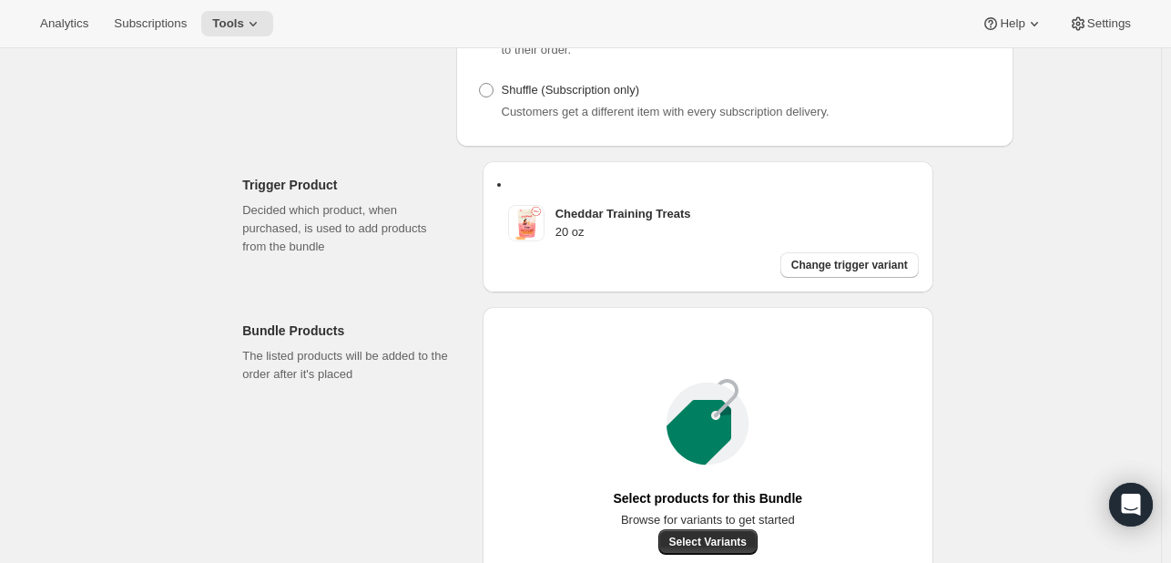
scroll to position [677, 0]
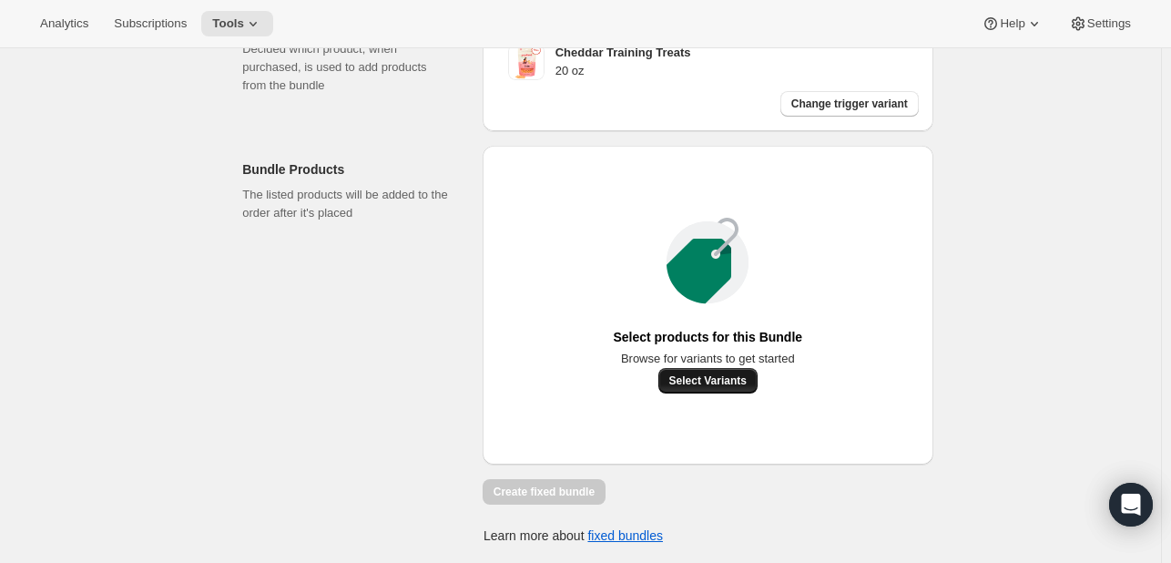
click at [729, 368] on button "Select Variants" at bounding box center [707, 380] width 99 height 25
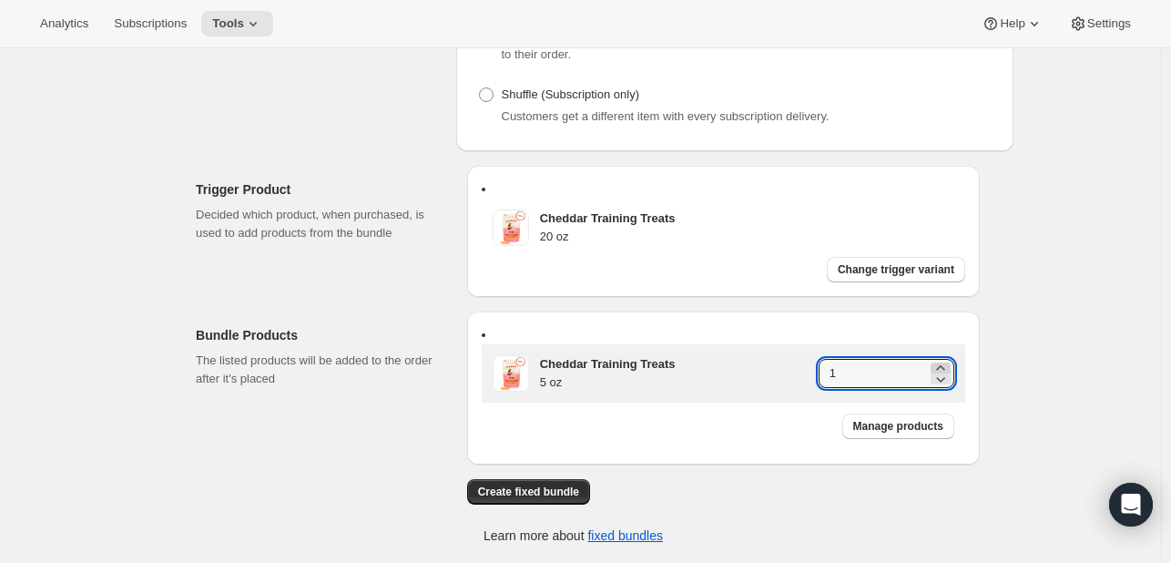
click at [951, 362] on div at bounding box center [941, 373] width 20 height 22
click at [944, 365] on icon at bounding box center [940, 367] width 8 height 5
type input "4"
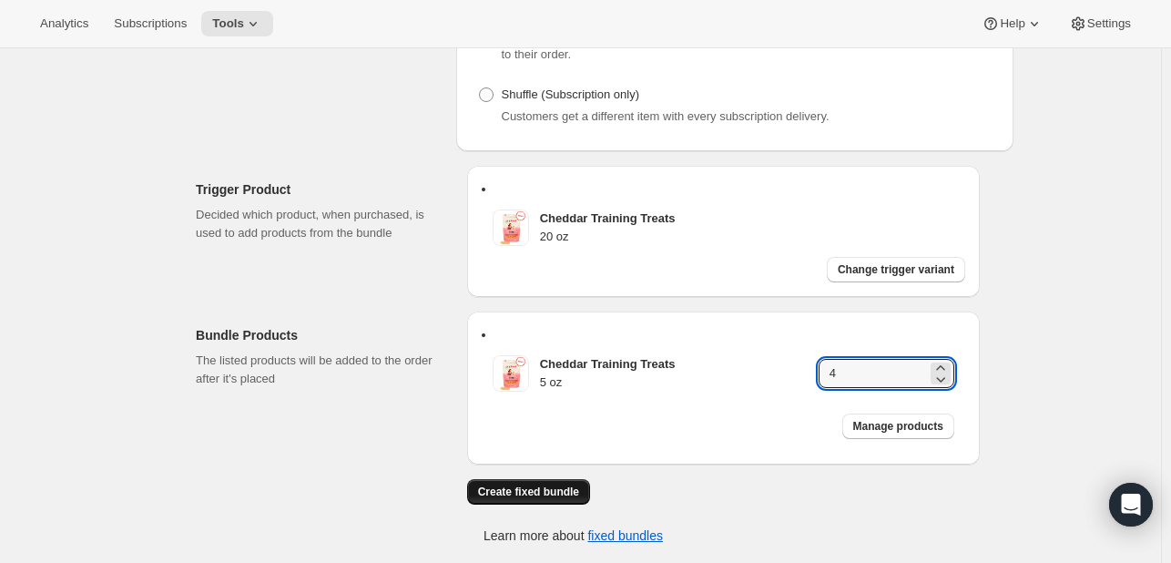
click at [579, 484] on span "Create fixed bundle" at bounding box center [528, 491] width 101 height 15
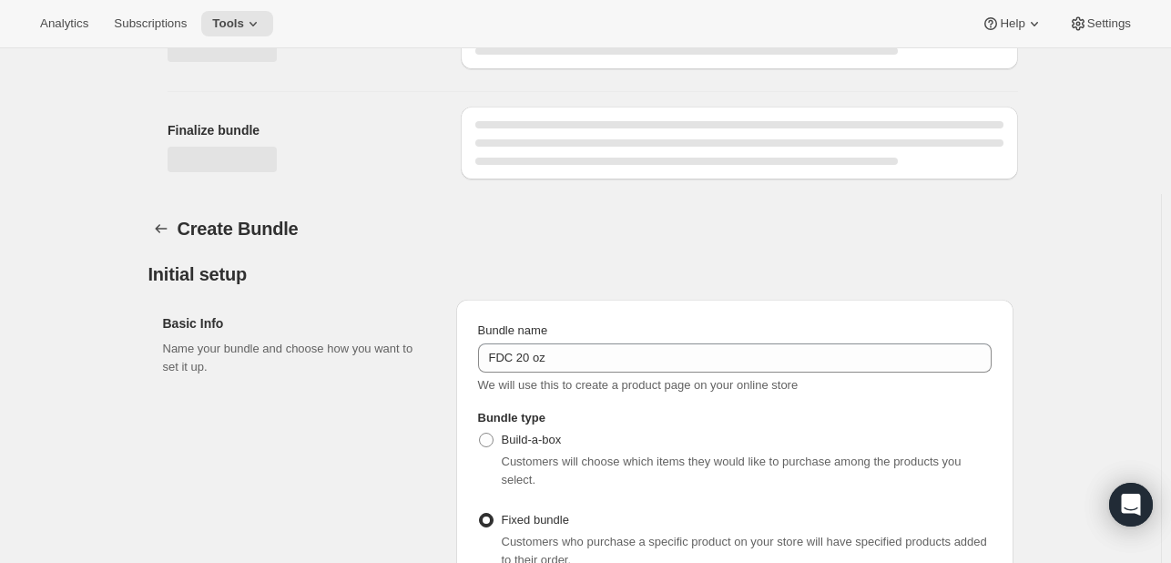
scroll to position [1071, 0]
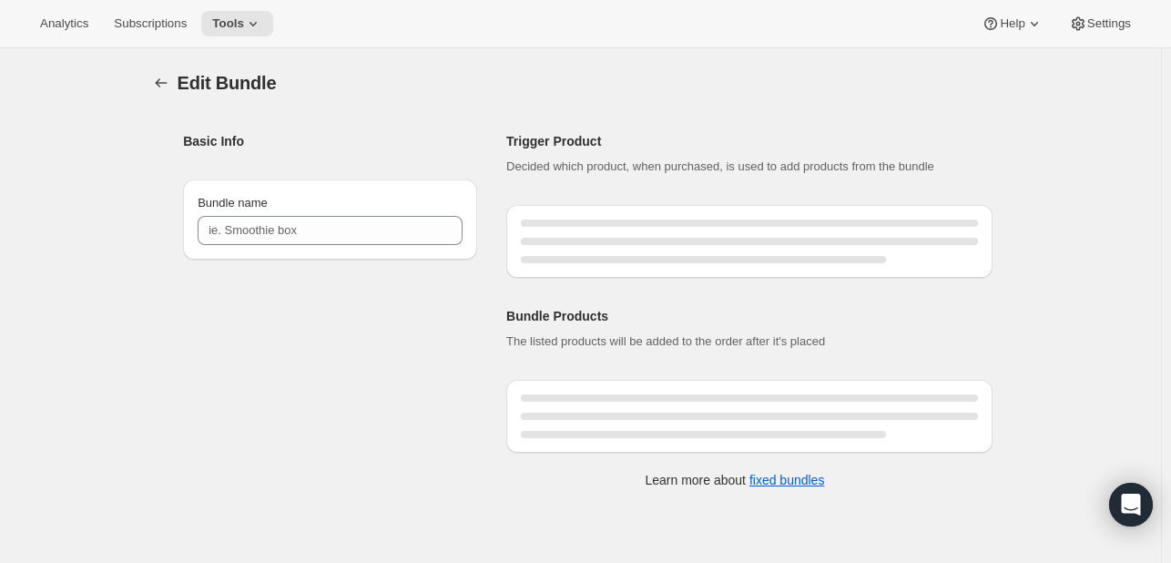
type input "FDC 20 oz"
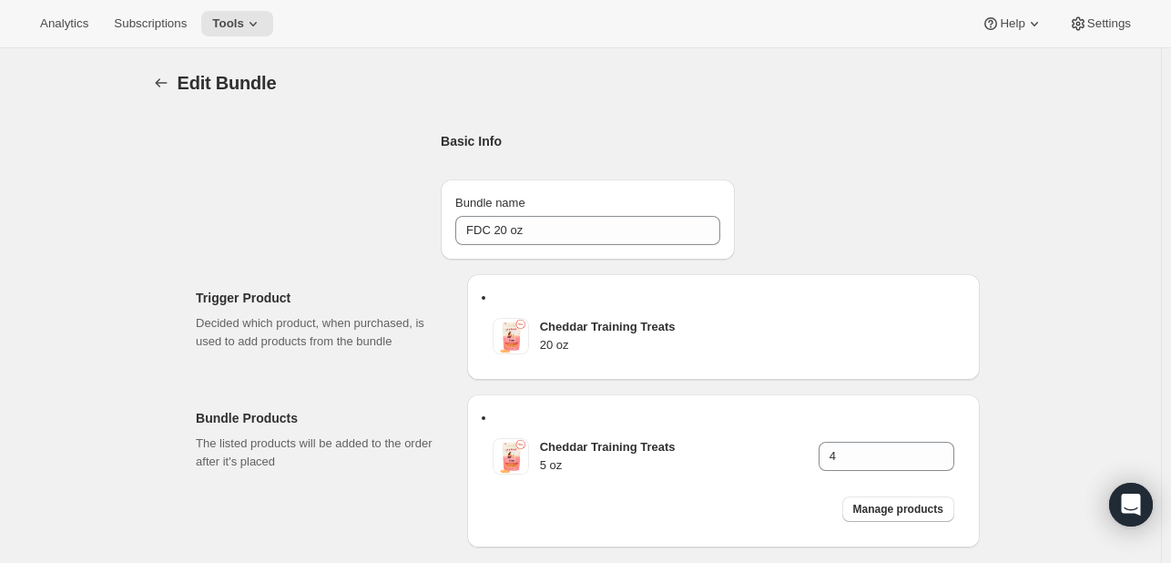
click at [128, 83] on div "Edit Bundle. This page is ready Edit Bundle Basic Info Bundle name FDC 20 oz Tr…" at bounding box center [580, 325] width 1161 height 554
click at [154, 80] on button "Bundles" at bounding box center [160, 82] width 25 height 25
